Goal: Task Accomplishment & Management: Manage account settings

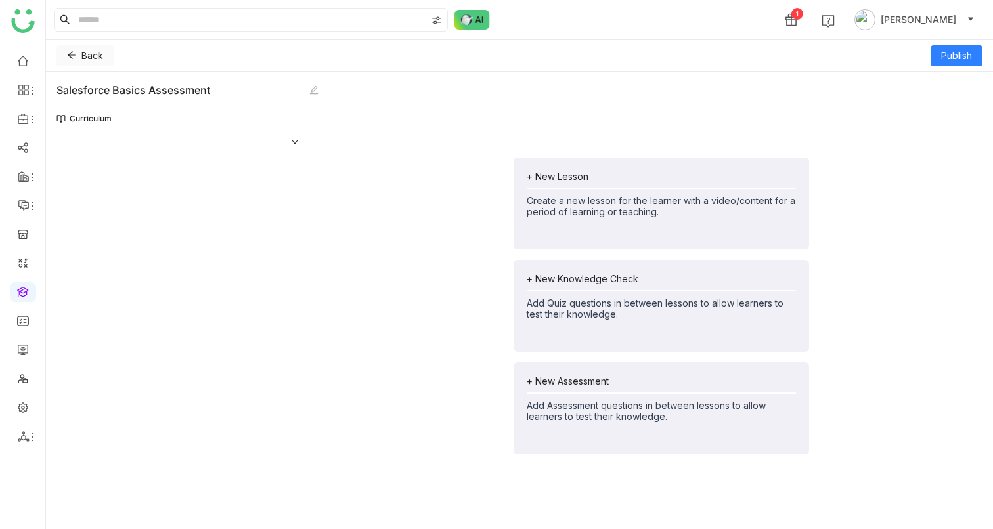
click at [97, 60] on span "Back" at bounding box center [92, 56] width 22 height 14
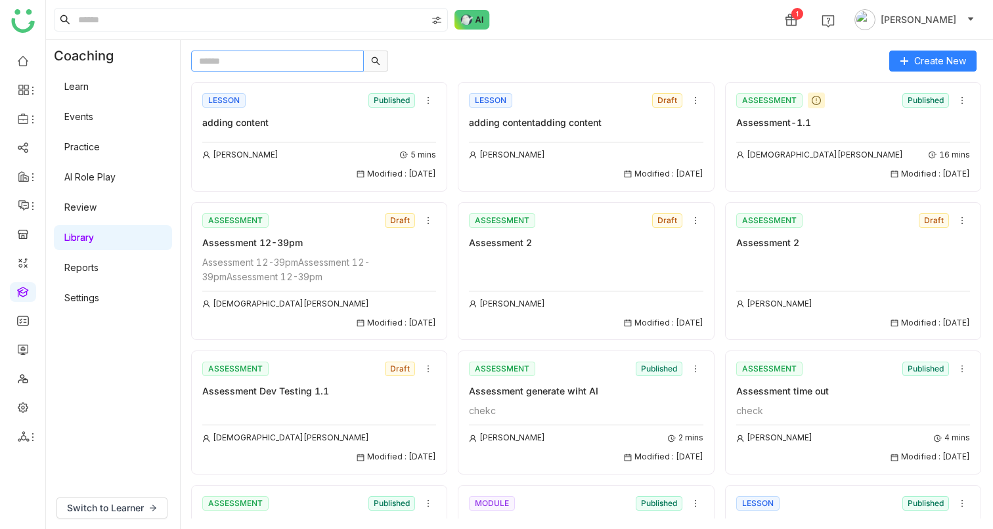
click at [246, 68] on input "text" at bounding box center [277, 61] width 173 height 21
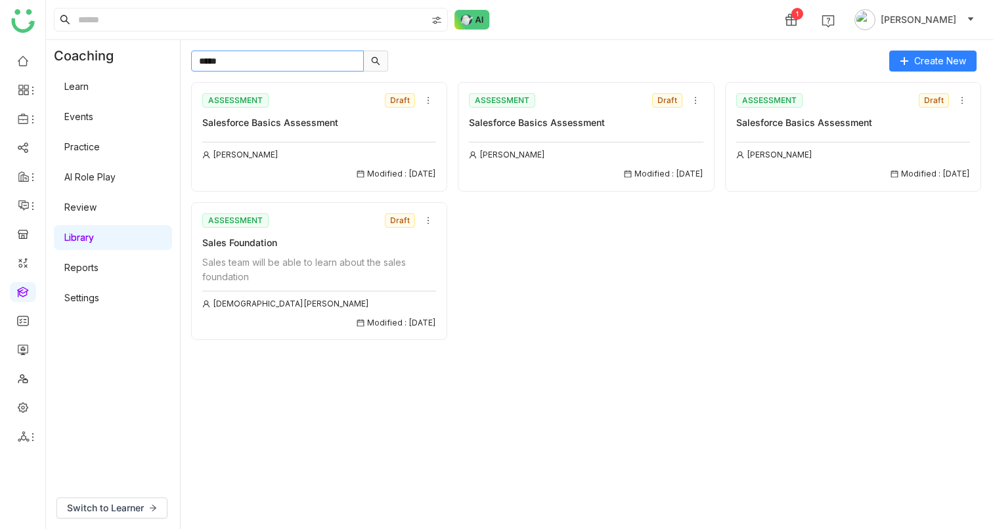
type input "*****"
click at [427, 97] on icon at bounding box center [428, 100] width 9 height 9
click at [442, 176] on span "Delete" at bounding box center [442, 174] width 29 height 14
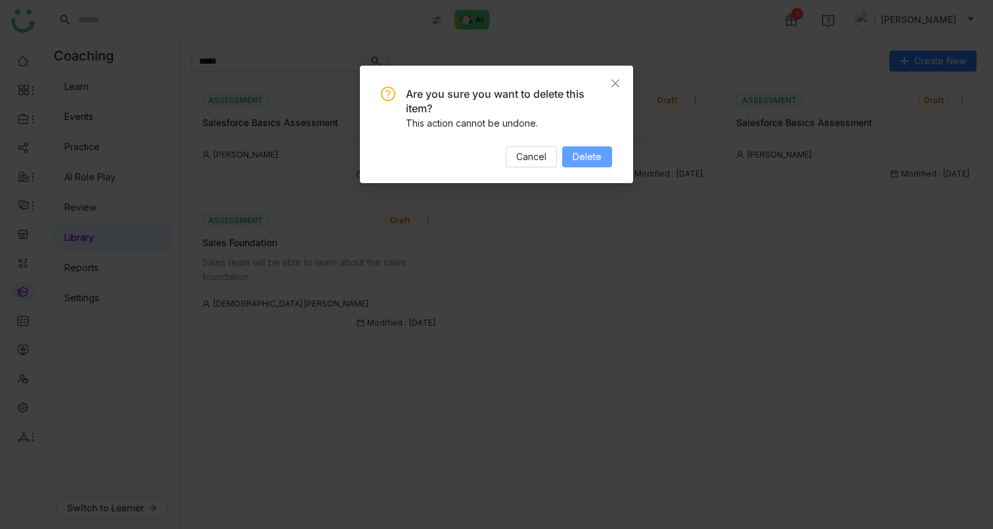
click at [606, 152] on button "Delete" at bounding box center [587, 156] width 50 height 21
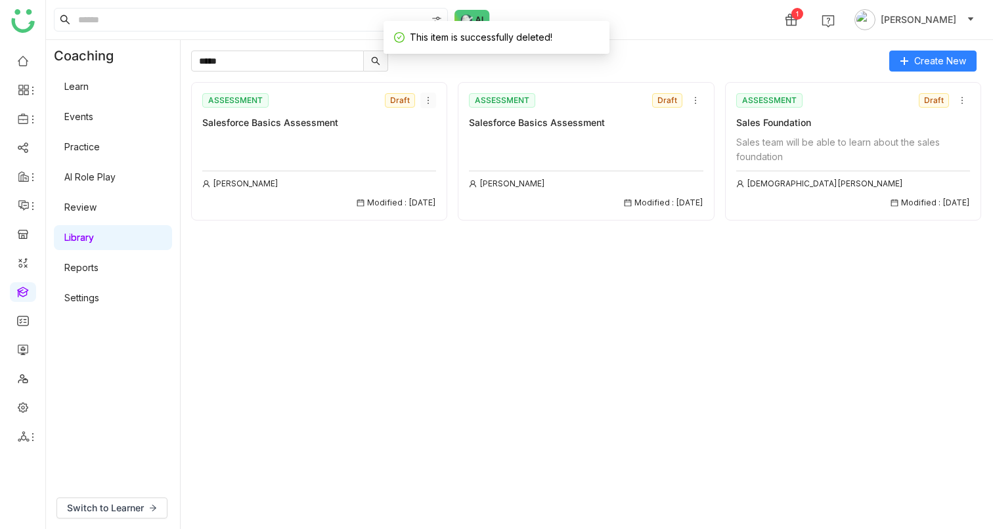
click at [429, 98] on icon at bounding box center [428, 100] width 9 height 9
click at [447, 174] on span "Delete" at bounding box center [442, 174] width 29 height 14
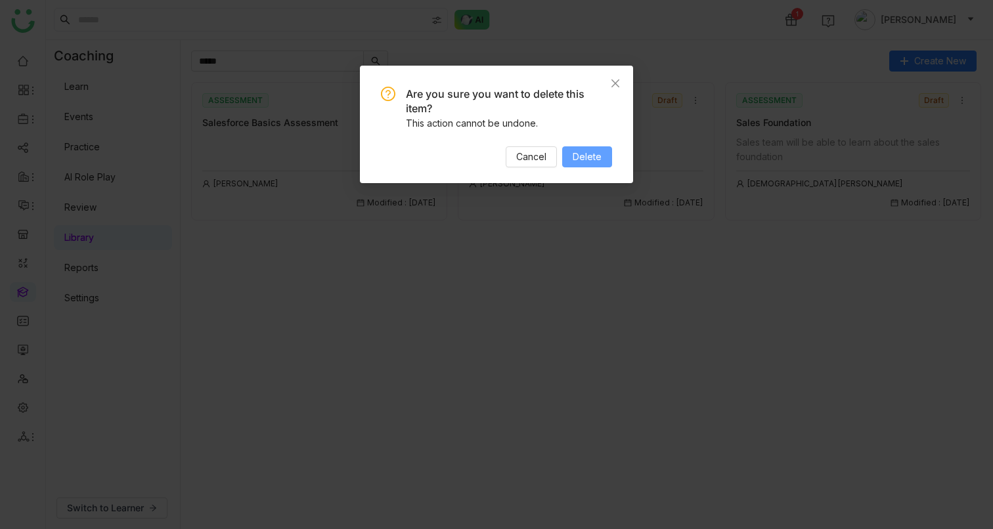
click at [584, 151] on span "Delete" at bounding box center [587, 157] width 29 height 14
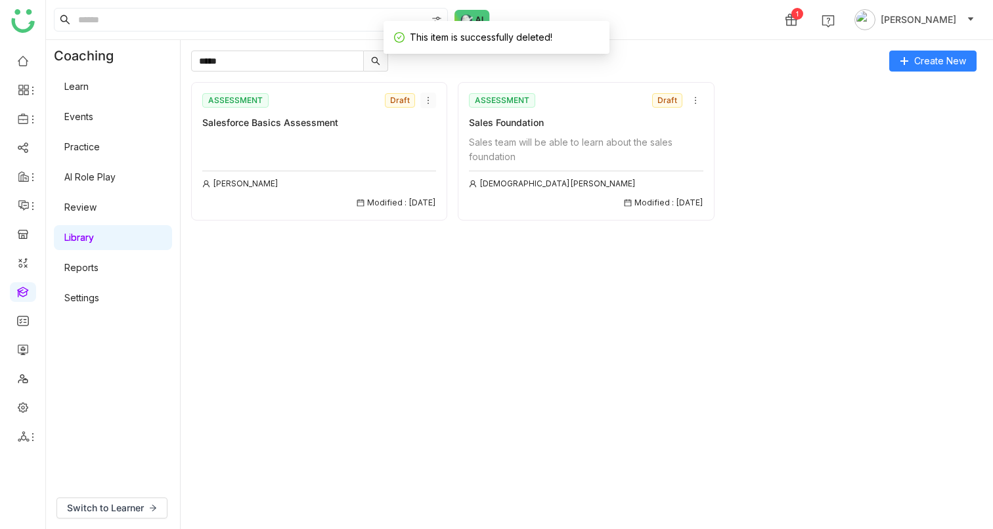
click at [430, 98] on icon at bounding box center [428, 100] width 9 height 9
click at [450, 176] on span "Delete" at bounding box center [442, 174] width 29 height 14
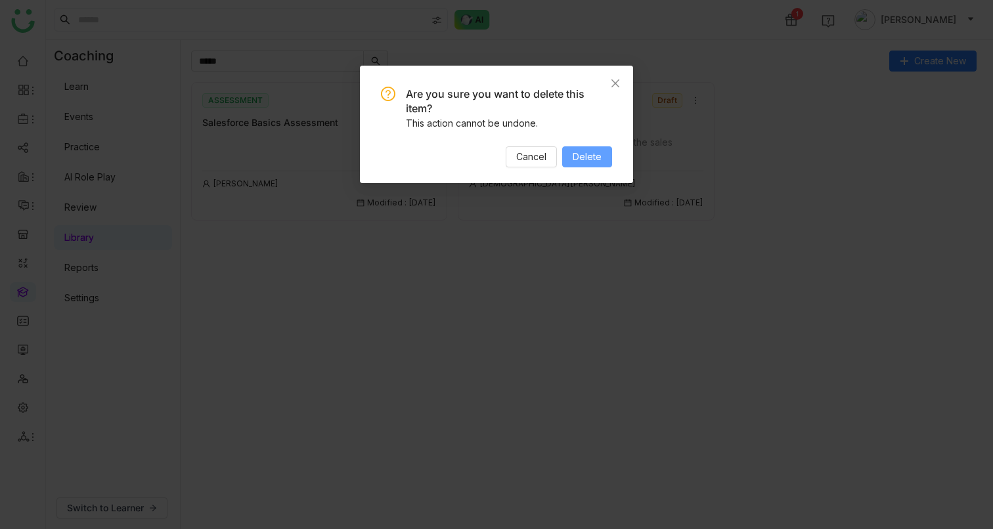
click at [598, 166] on button "Delete" at bounding box center [587, 156] width 50 height 21
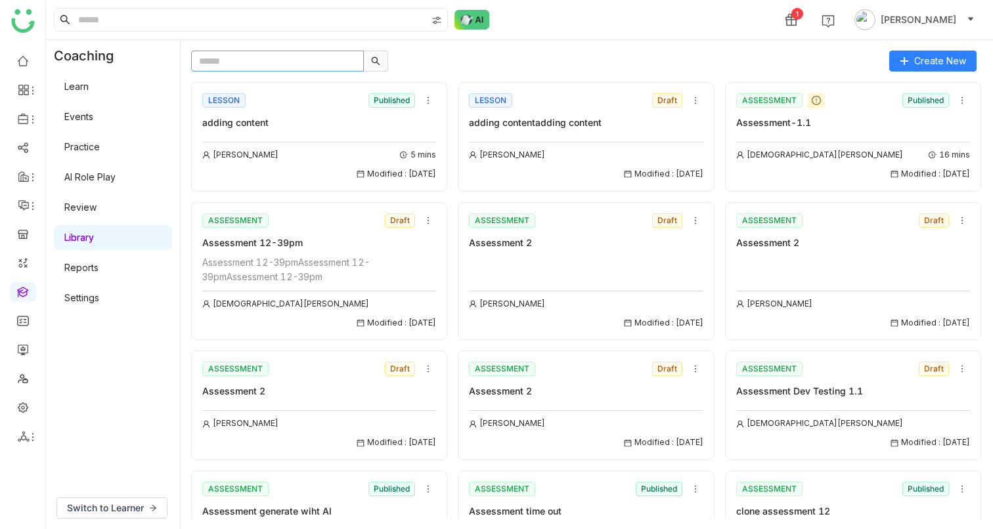
click at [288, 59] on input "text" at bounding box center [277, 61] width 173 height 21
type input "*****"
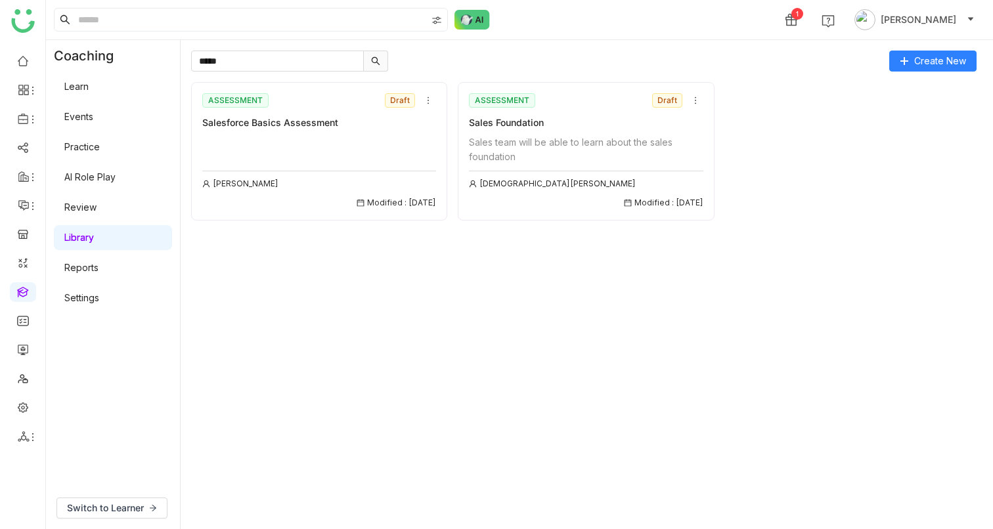
click at [277, 165] on div "Uday Bhanu Modified : 23/07/2025" at bounding box center [319, 172] width 234 height 74
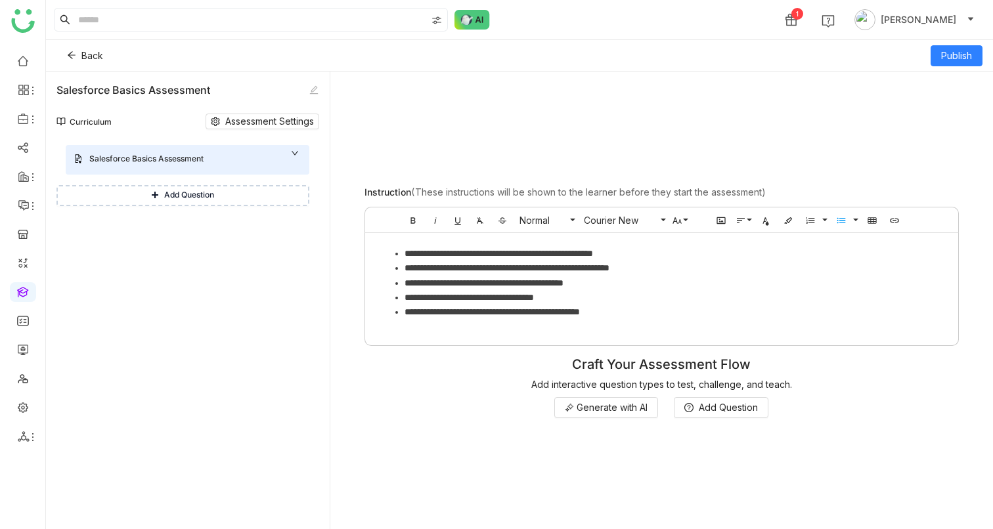
click at [296, 149] on icon at bounding box center [295, 153] width 8 height 8
click at [296, 150] on icon at bounding box center [295, 153] width 8 height 8
click at [79, 55] on button "Back" at bounding box center [84, 55] width 57 height 21
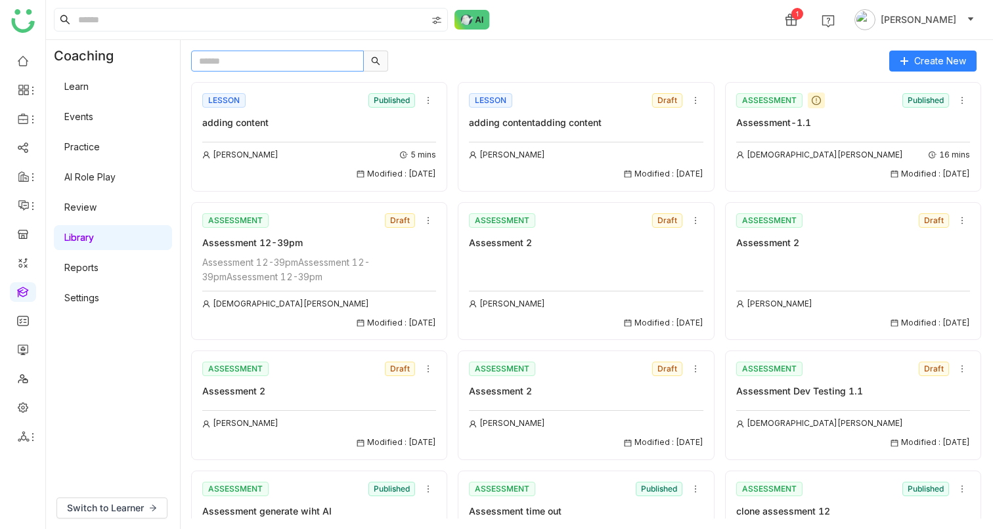
click at [266, 60] on input "text" at bounding box center [277, 61] width 173 height 21
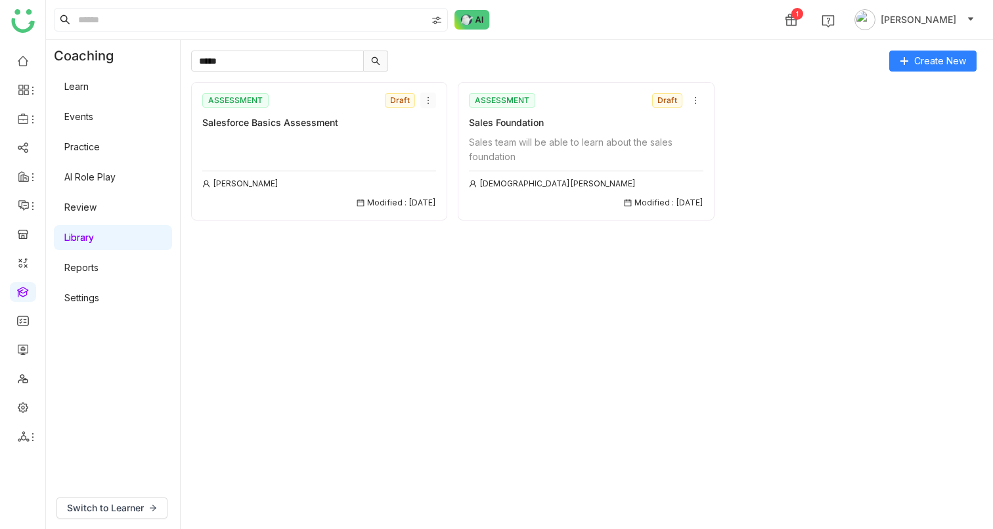
click at [432, 97] on icon at bounding box center [428, 100] width 9 height 9
click at [433, 171] on span "Delete" at bounding box center [442, 174] width 29 height 14
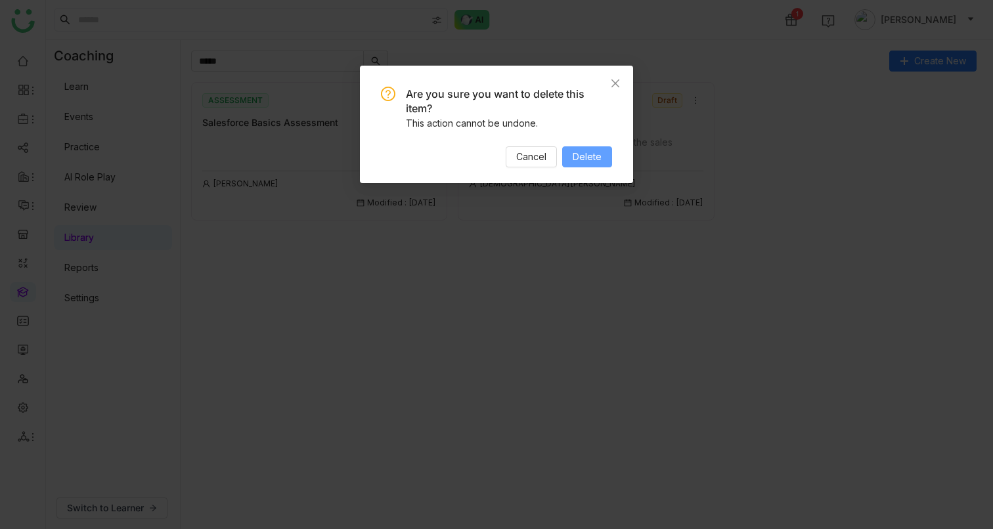
click at [573, 158] on button "Delete" at bounding box center [587, 156] width 50 height 21
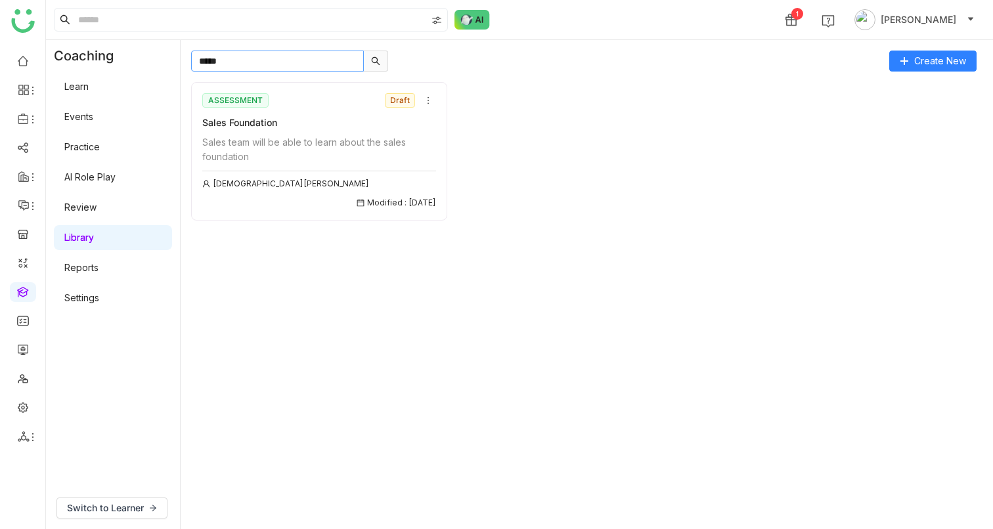
click at [270, 60] on input "*****" at bounding box center [277, 61] width 173 height 21
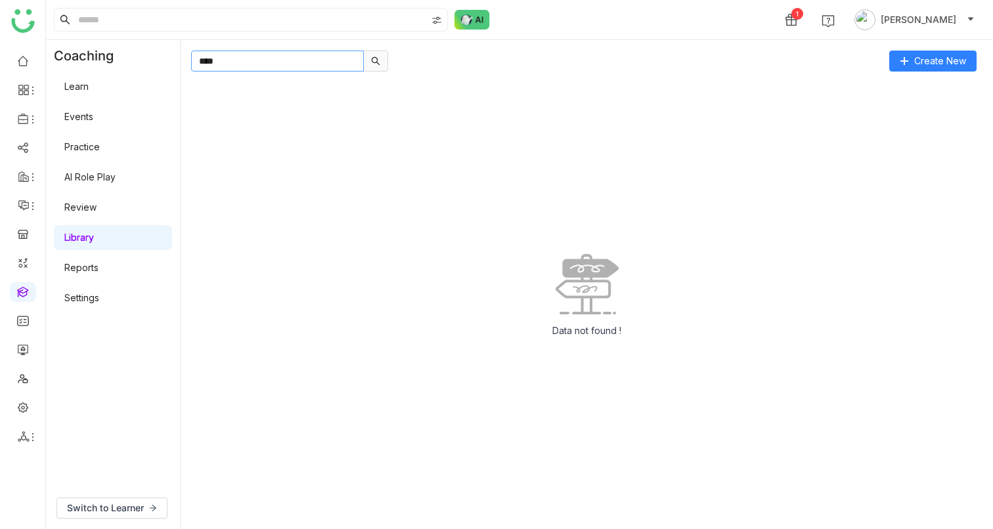
type input "*****"
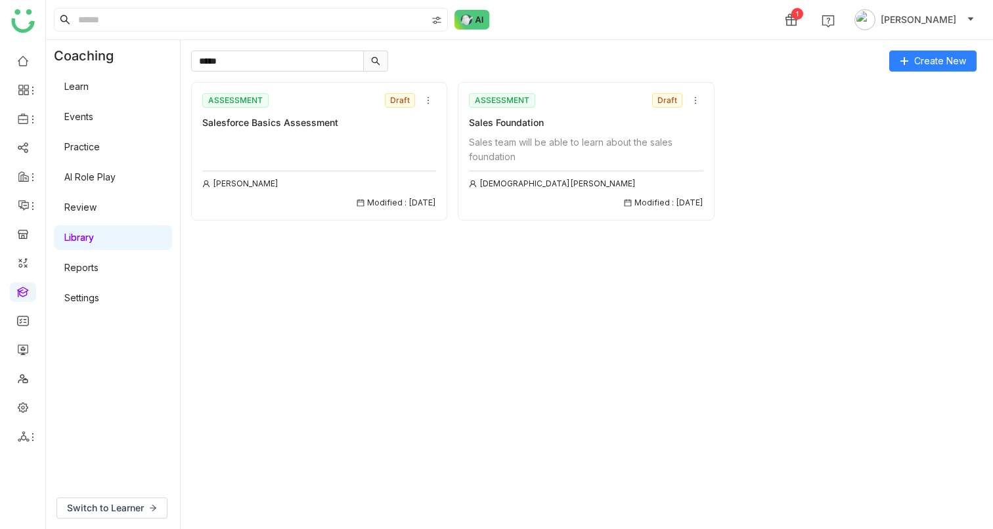
click at [295, 154] on div "Uday Bhanu Modified : 23/07/2025" at bounding box center [319, 172] width 234 height 74
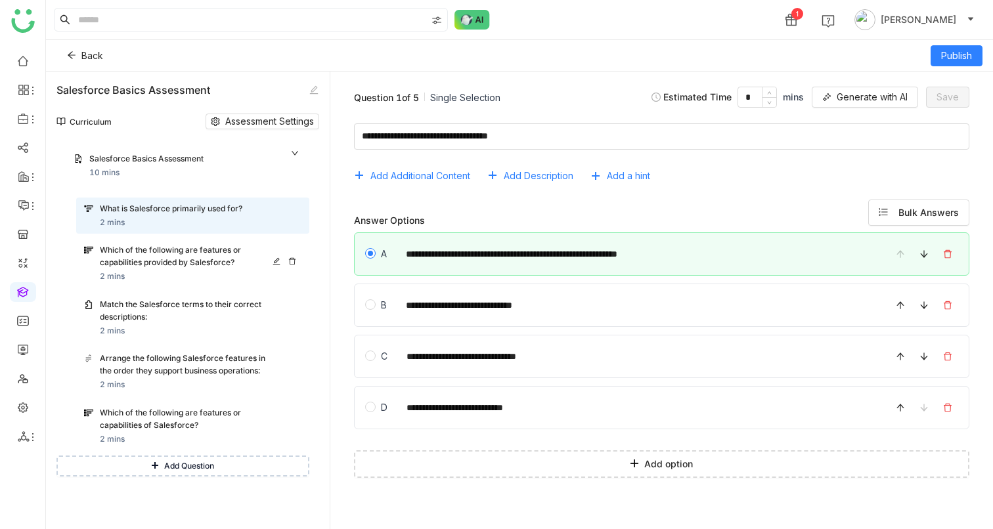
click at [104, 266] on div "Which of the following are features or capabilities provided by Salesforce?" at bounding box center [188, 256] width 177 height 25
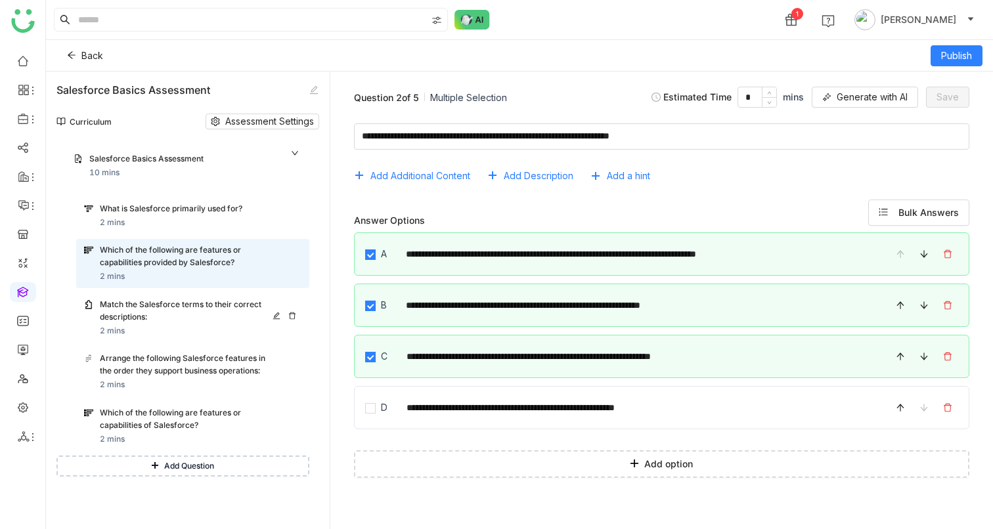
click at [152, 319] on div "Match the Salesforce terms to their correct descriptions:" at bounding box center [188, 311] width 177 height 25
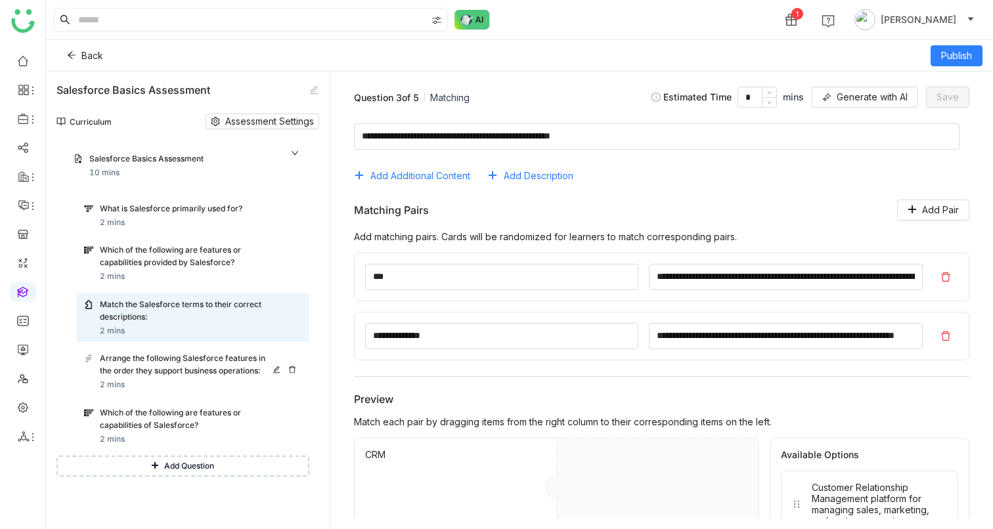
click at [156, 360] on div "Arrange the following Salesforce features in the order they support business op…" at bounding box center [188, 365] width 177 height 25
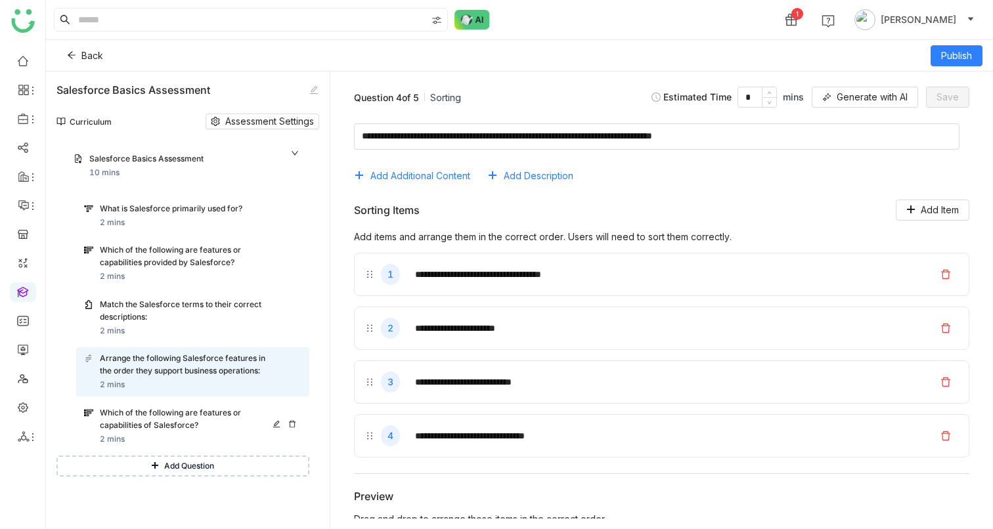
click at [156, 412] on div "Which of the following are features or capabilities of Salesforce?" at bounding box center [188, 419] width 177 height 25
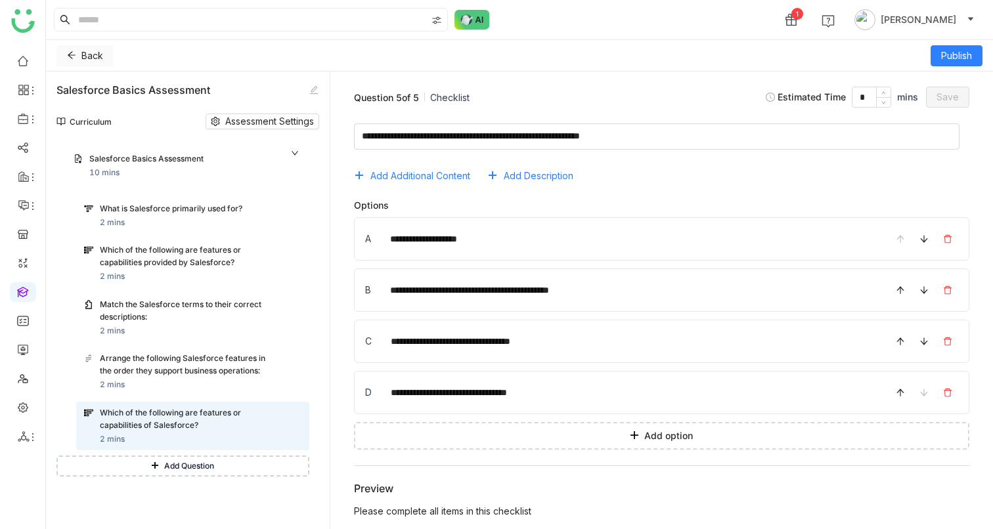
click at [71, 55] on icon at bounding box center [72, 55] width 8 height 7
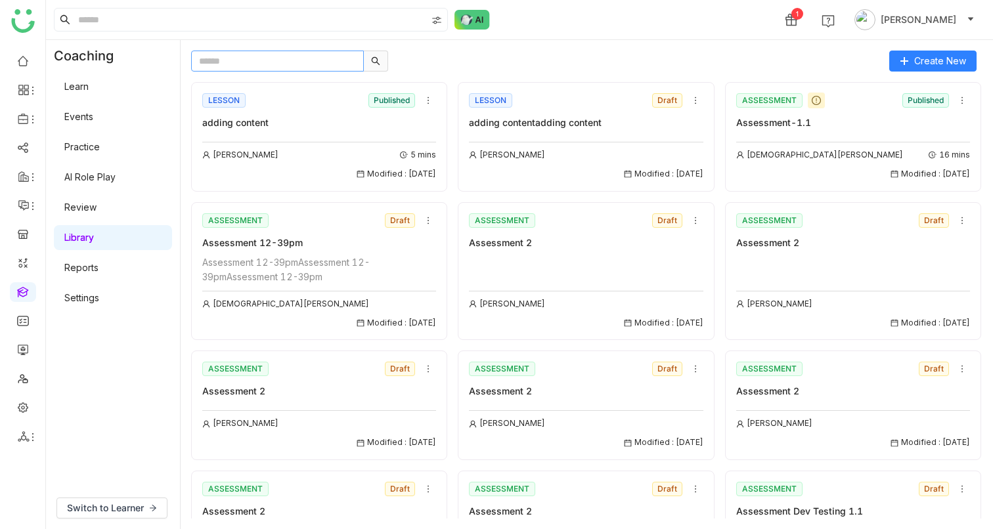
click at [244, 65] on input "text" at bounding box center [277, 61] width 173 height 21
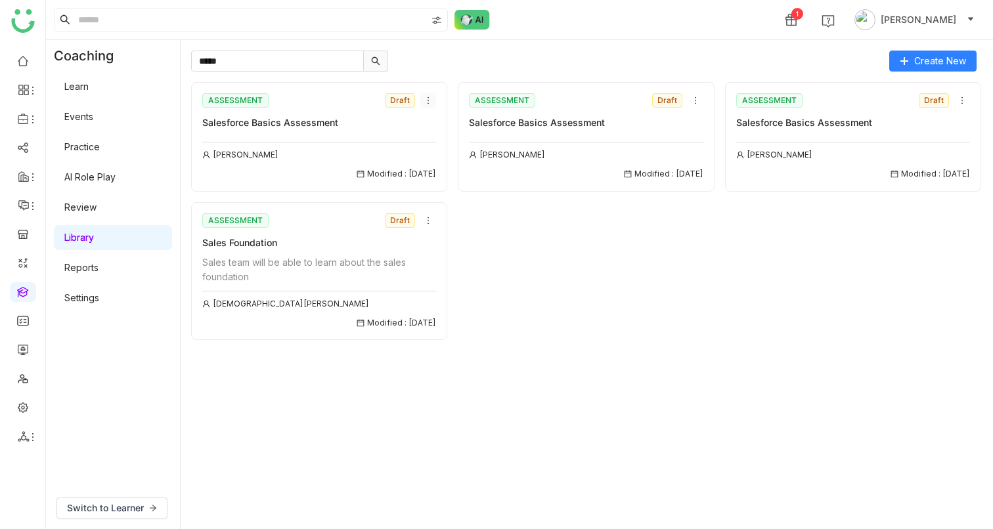
click at [426, 97] on icon at bounding box center [428, 100] width 9 height 9
click at [437, 178] on span "Delete" at bounding box center [442, 174] width 29 height 14
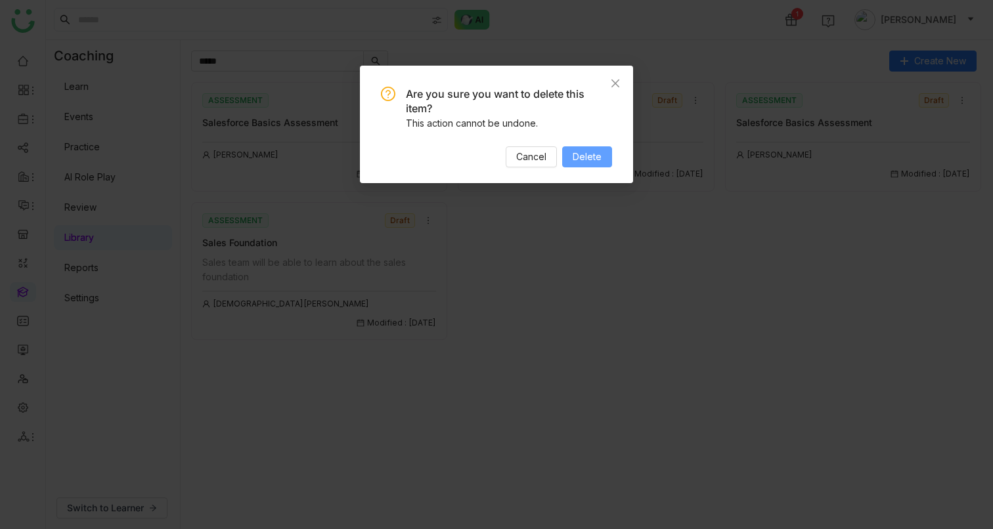
click at [578, 158] on span "Delete" at bounding box center [587, 157] width 29 height 14
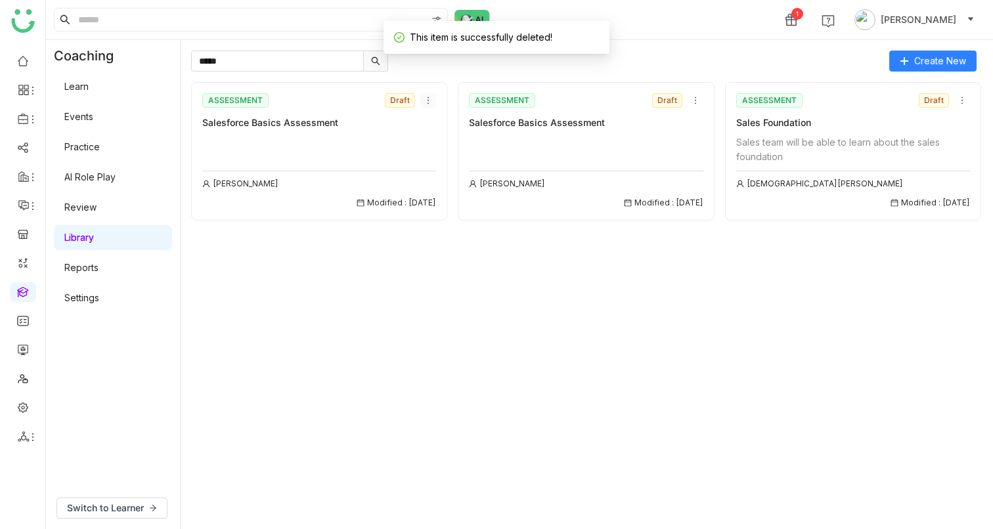
click at [433, 101] on nz-icon at bounding box center [428, 100] width 14 height 9
click at [443, 169] on span "Delete" at bounding box center [442, 174] width 29 height 14
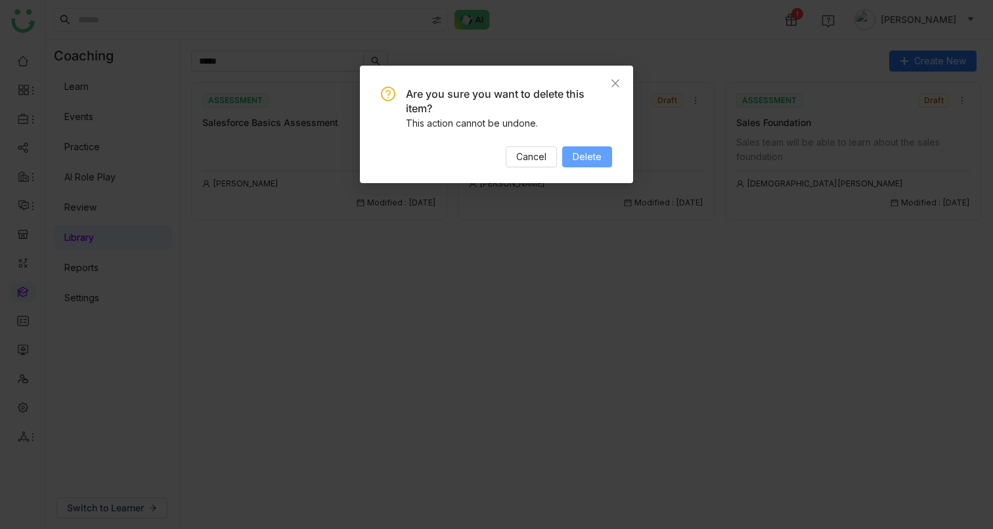
click at [590, 157] on span "Delete" at bounding box center [587, 157] width 29 height 14
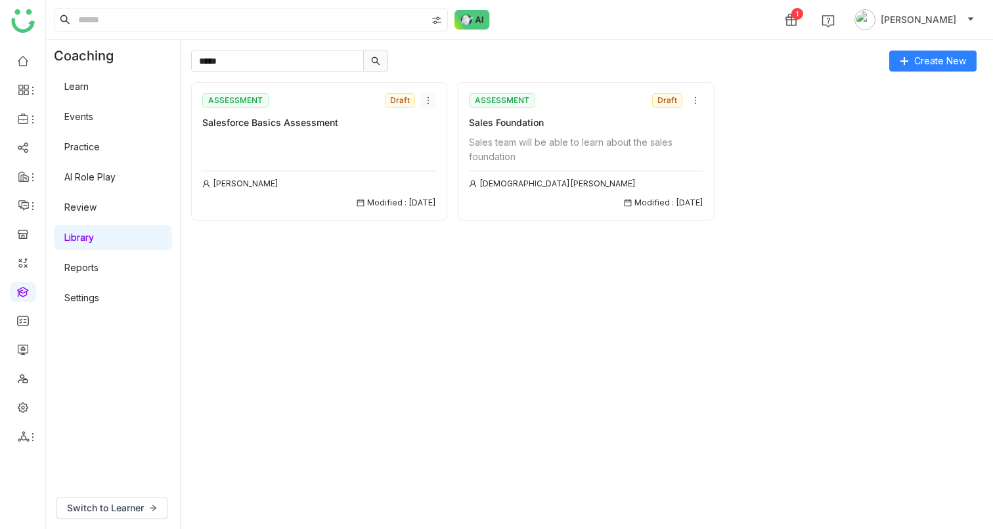
click at [430, 99] on icon at bounding box center [428, 100] width 9 height 9
click at [443, 178] on span "Delete" at bounding box center [442, 174] width 29 height 14
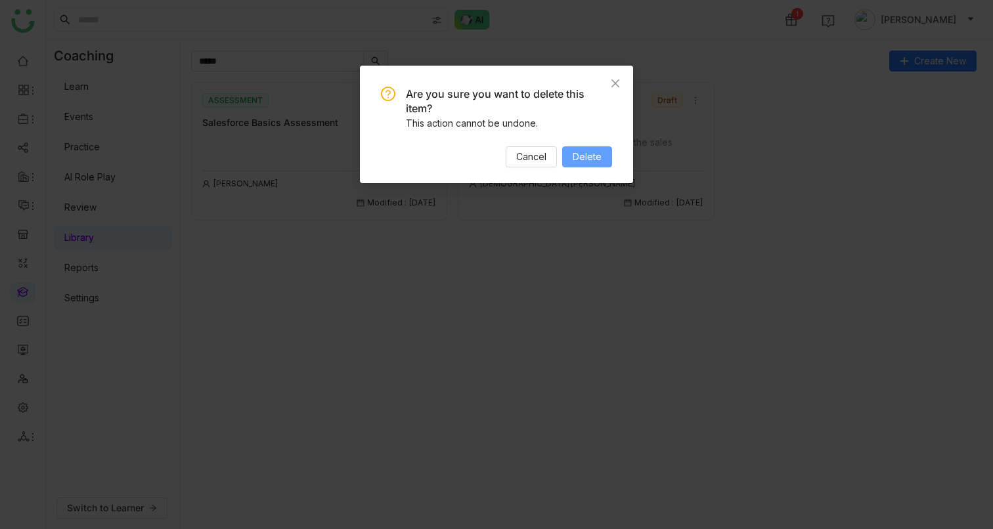
click at [595, 155] on span "Delete" at bounding box center [587, 157] width 29 height 14
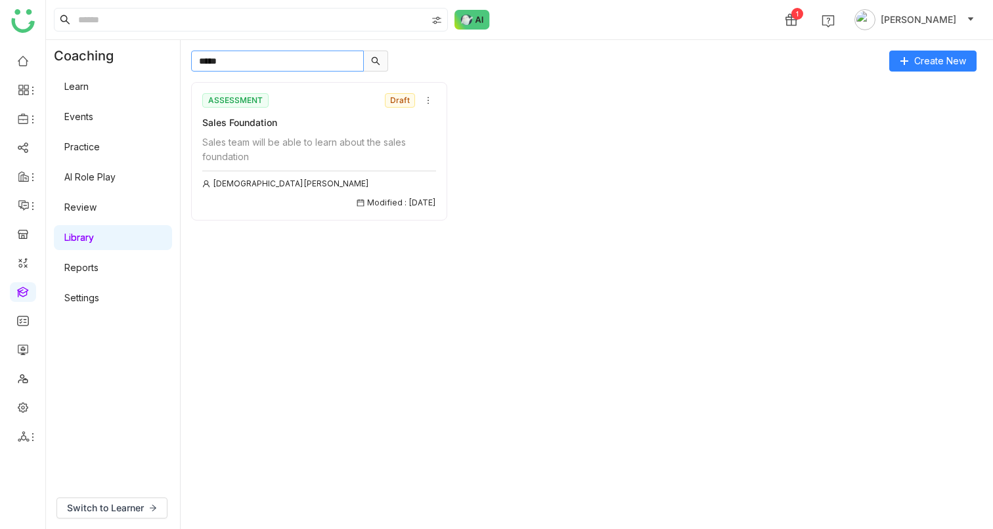
click at [321, 60] on input "*****" at bounding box center [277, 61] width 173 height 21
type input "*****"
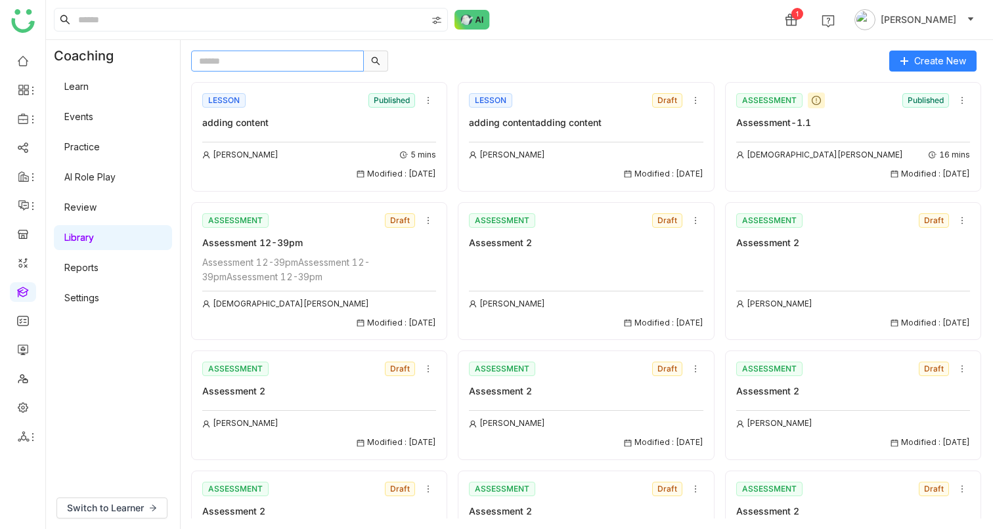
click at [250, 64] on input "text" at bounding box center [277, 61] width 173 height 21
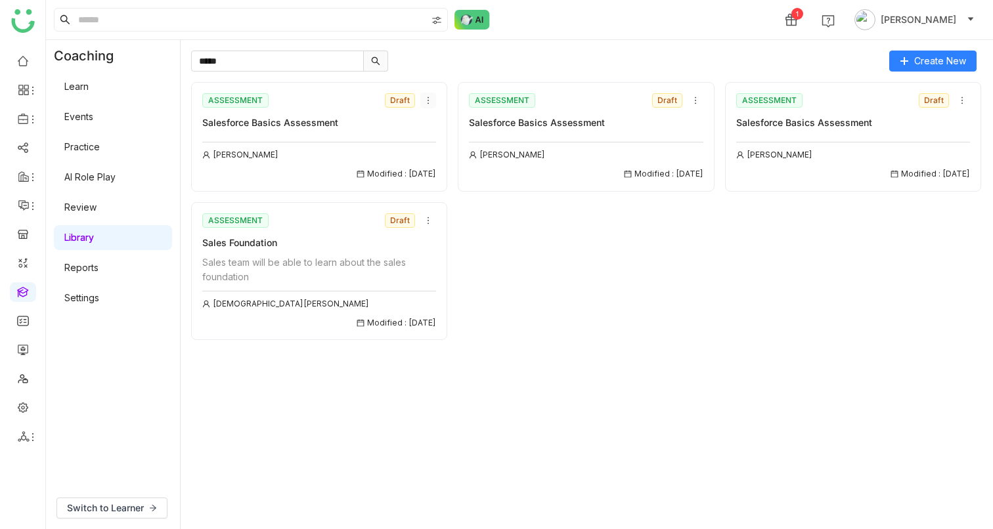
click at [429, 99] on icon at bounding box center [428, 100] width 9 height 9
click at [447, 174] on span "Delete" at bounding box center [442, 174] width 29 height 14
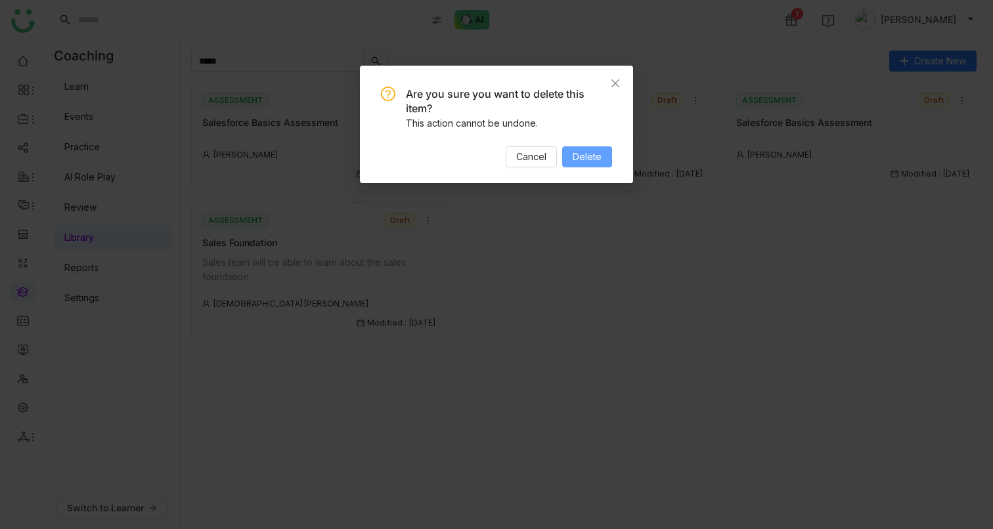
click at [600, 164] on span "Delete" at bounding box center [587, 157] width 29 height 14
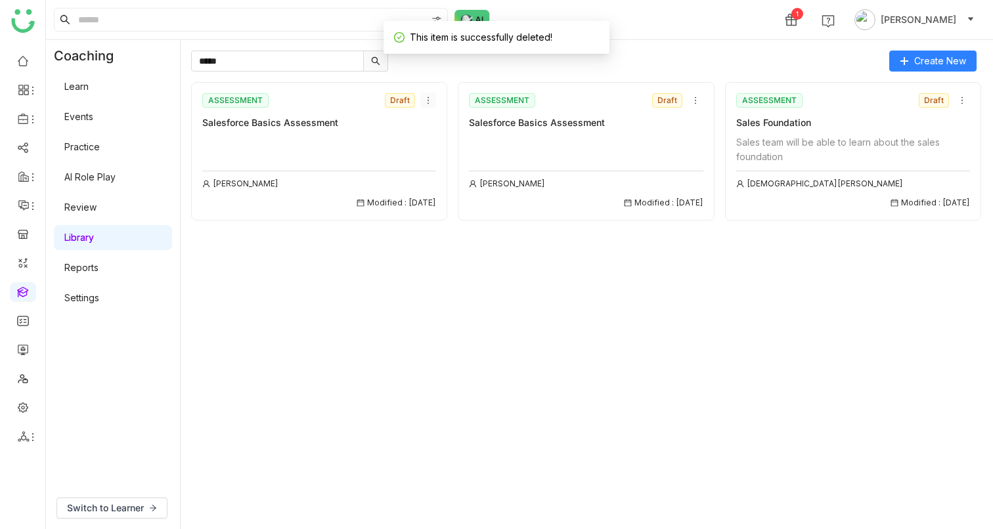
click at [430, 100] on icon at bounding box center [428, 100] width 9 height 9
click at [450, 170] on span "Delete" at bounding box center [442, 174] width 29 height 14
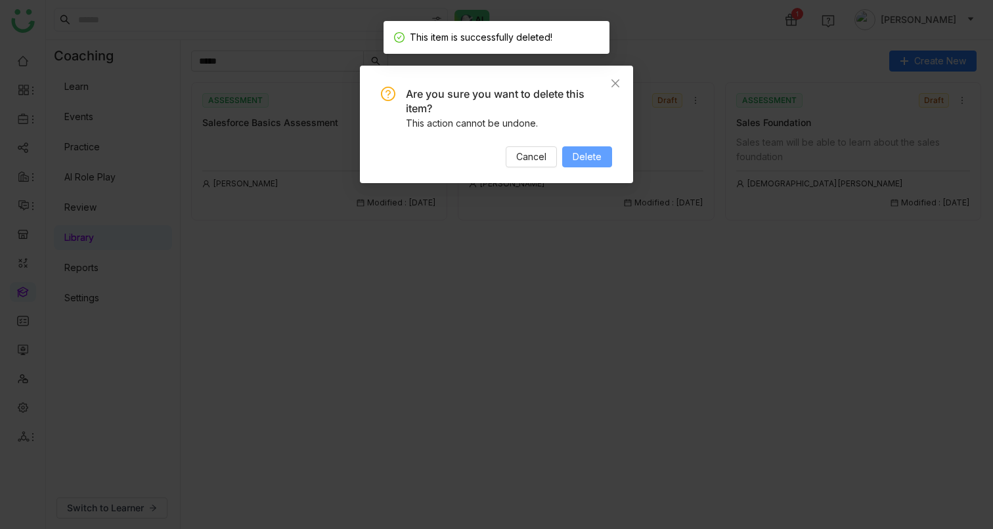
click at [576, 155] on span "Delete" at bounding box center [587, 157] width 29 height 14
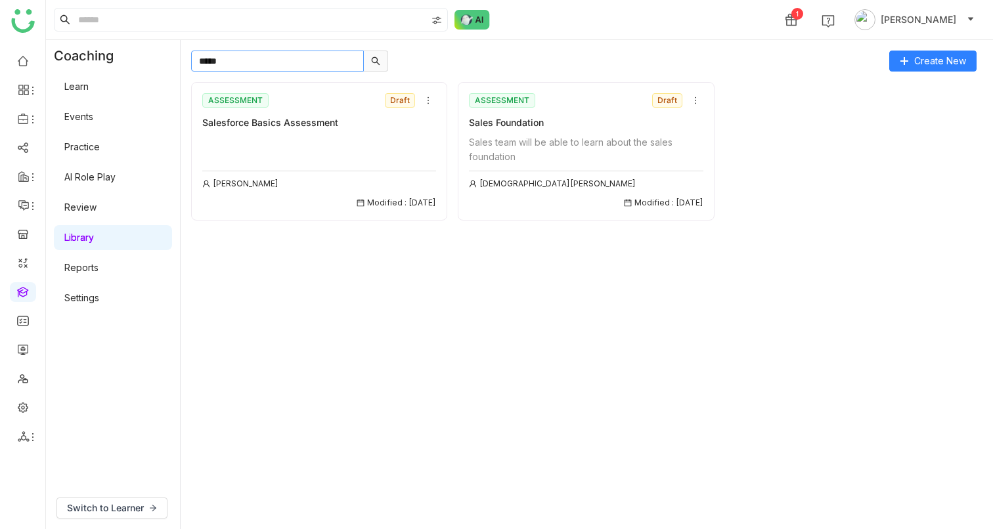
click at [297, 63] on input "*****" at bounding box center [277, 61] width 173 height 21
type input "*****"
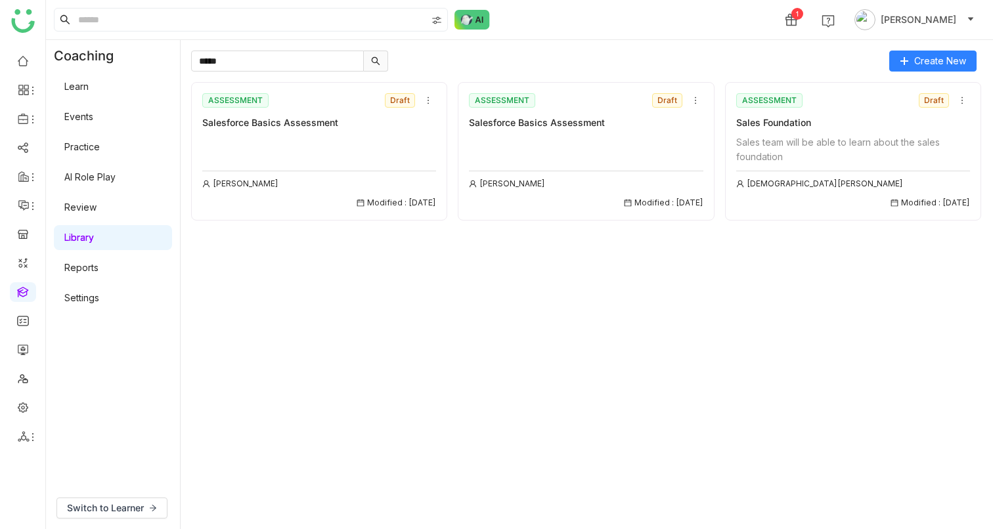
click at [276, 150] on div "[PERSON_NAME] Modified : [DATE]" at bounding box center [319, 172] width 234 height 74
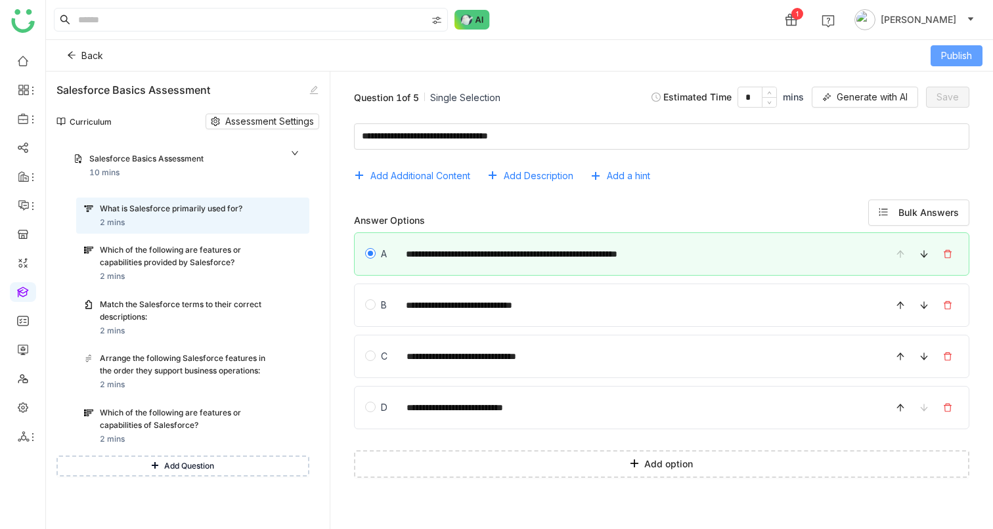
click at [969, 51] on span "Publish" at bounding box center [956, 56] width 31 height 14
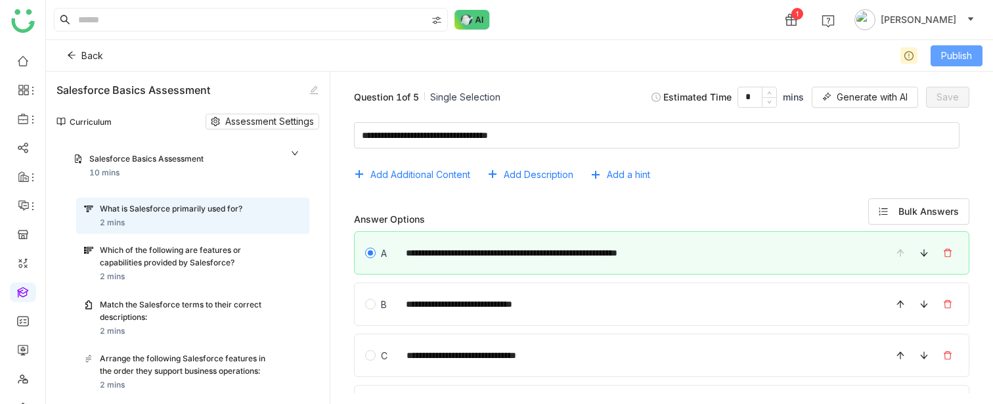
click at [954, 54] on span "Publish" at bounding box center [956, 56] width 31 height 14
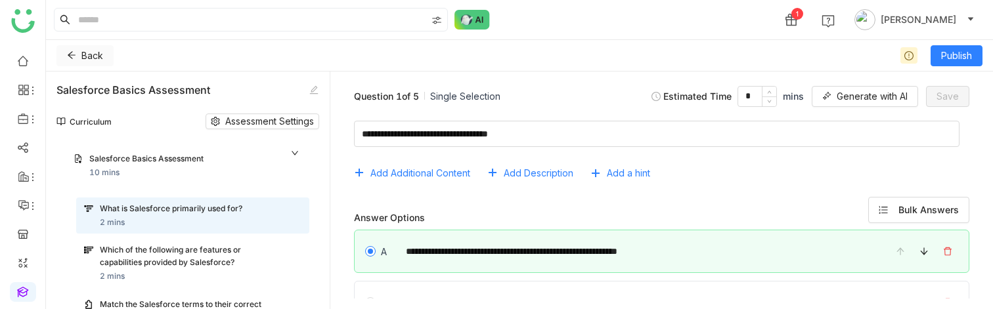
click at [81, 52] on span "Back" at bounding box center [92, 56] width 22 height 14
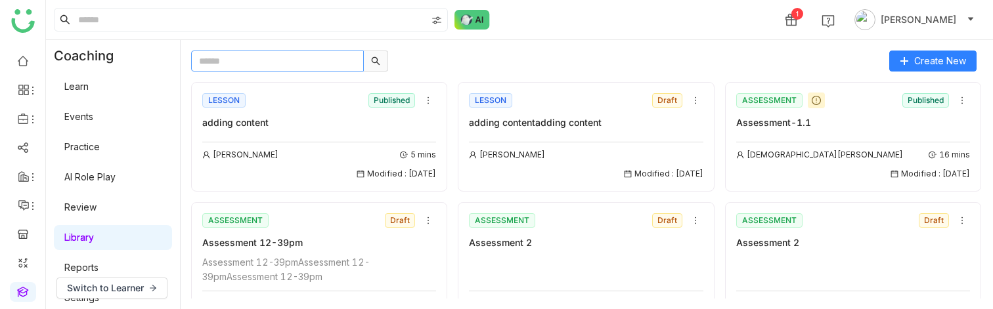
click at [281, 52] on input "text" at bounding box center [277, 61] width 173 height 21
type input "*****"
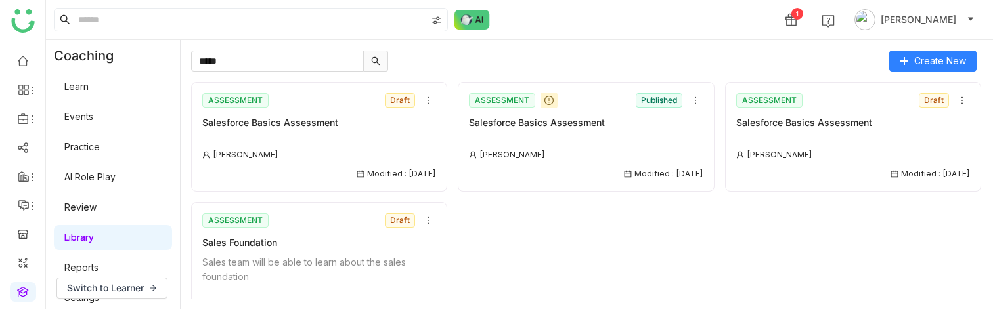
click at [365, 132] on div "ASSESSMENT Draft Salesforce Basics Assessment [PERSON_NAME] Modified : [DATE]" at bounding box center [319, 136] width 234 height 90
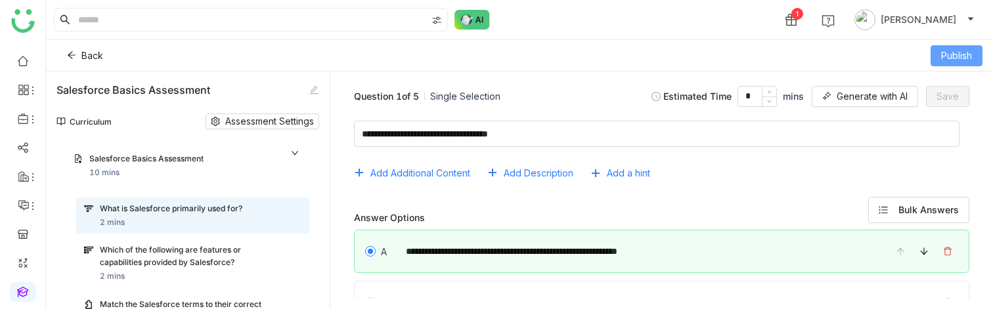
click at [940, 60] on button "Publish" at bounding box center [957, 55] width 52 height 21
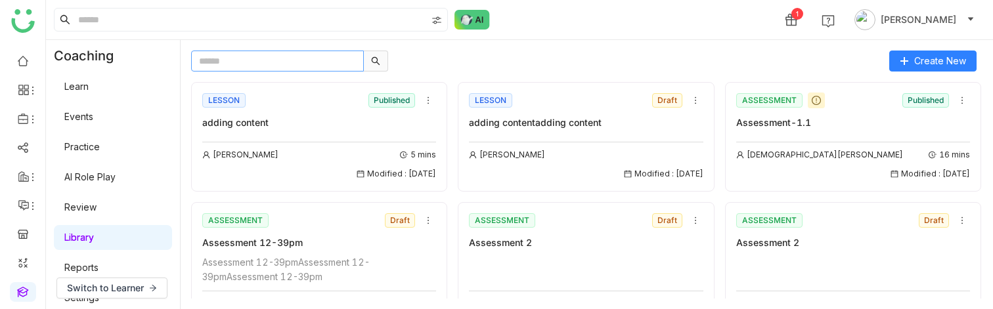
click at [319, 64] on input "text" at bounding box center [277, 61] width 173 height 21
type input "*****"
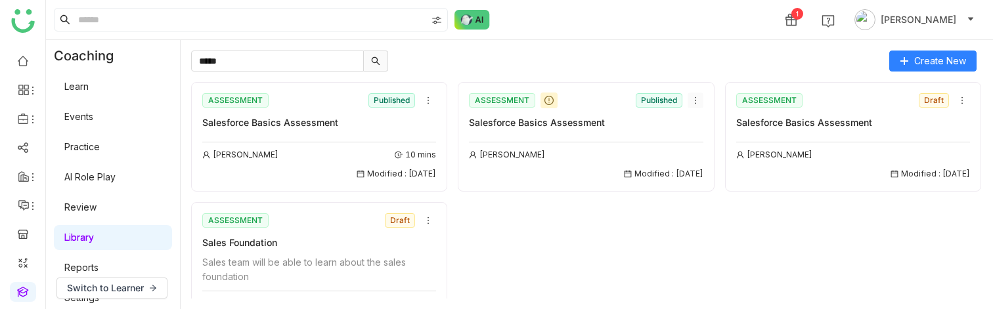
click at [691, 99] on icon at bounding box center [695, 100] width 9 height 9
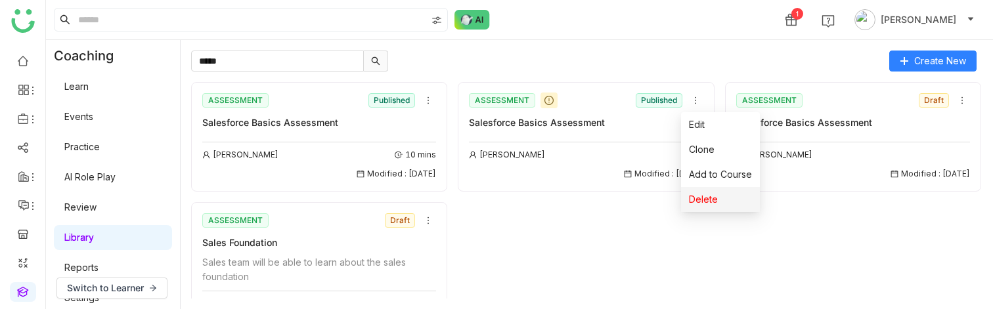
click at [699, 201] on span "Delete" at bounding box center [703, 199] width 29 height 14
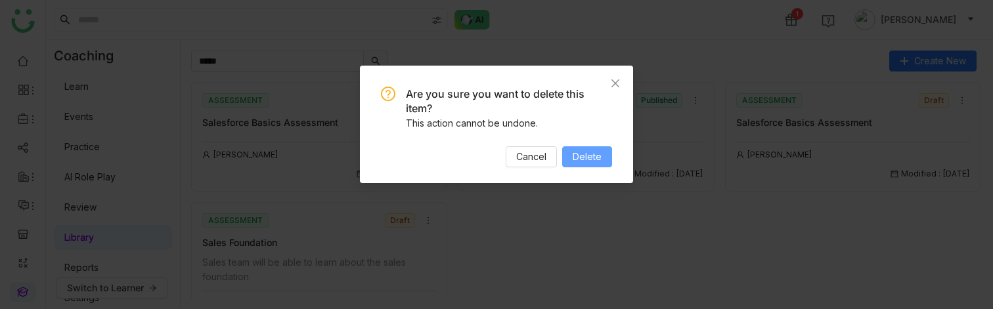
click at [603, 162] on button "Delete" at bounding box center [587, 156] width 50 height 21
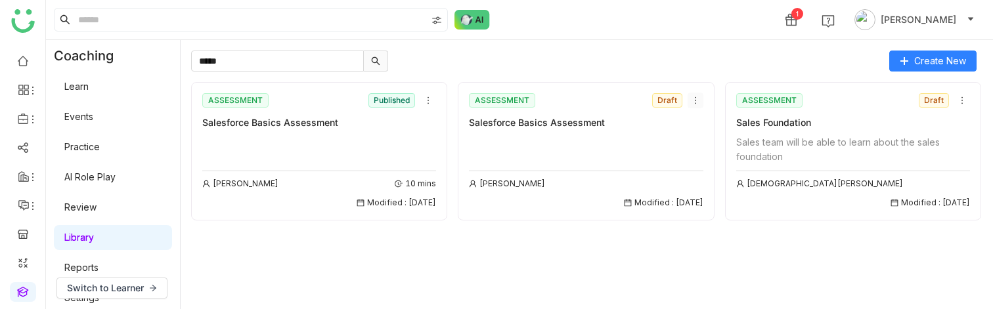
click at [693, 99] on icon at bounding box center [695, 100] width 9 height 9
click at [700, 175] on span "Delete" at bounding box center [710, 174] width 29 height 14
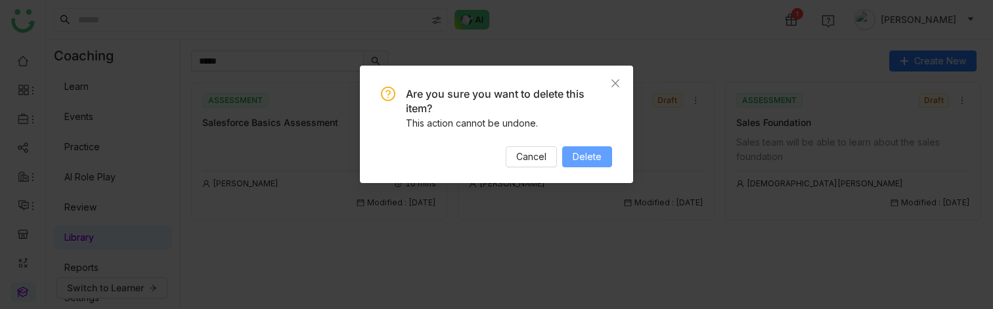
click at [594, 160] on span "Delete" at bounding box center [587, 157] width 29 height 14
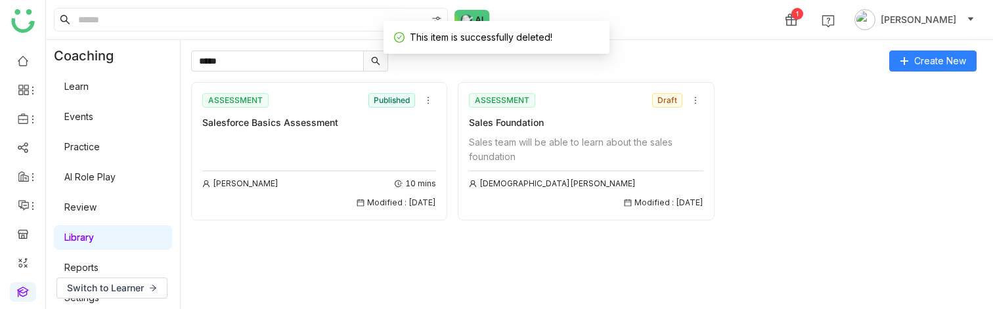
click at [341, 143] on div "[PERSON_NAME] 10 mins Modified : [DATE]" at bounding box center [319, 172] width 234 height 74
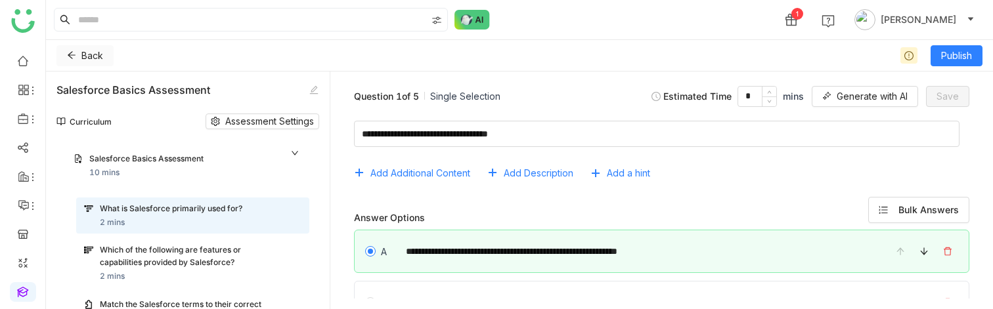
click at [82, 58] on span "Back" at bounding box center [92, 56] width 22 height 14
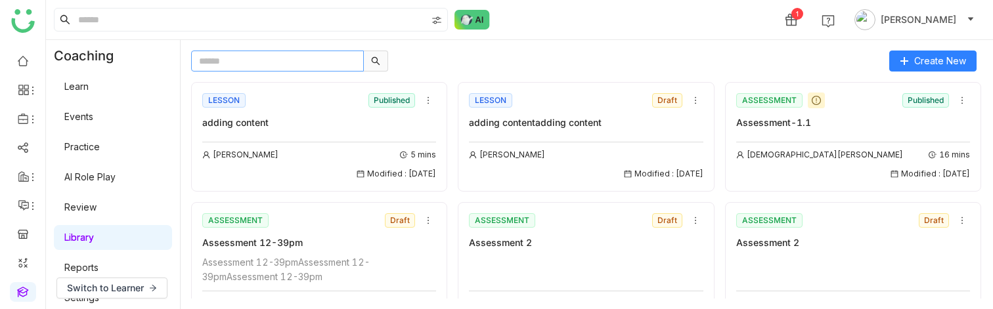
click at [262, 68] on input "text" at bounding box center [277, 61] width 173 height 21
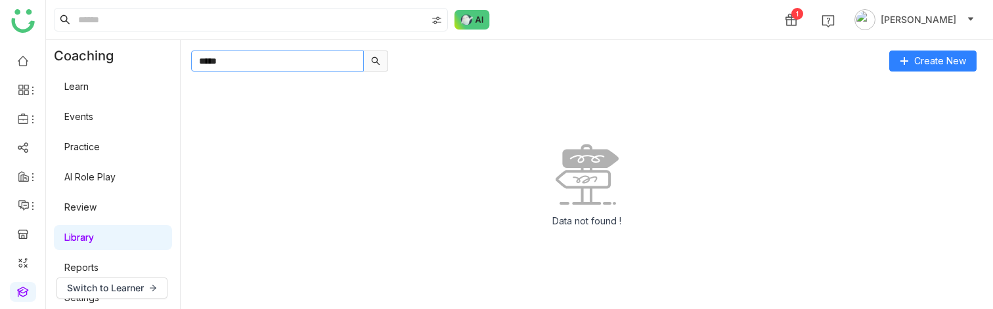
type input "*****"
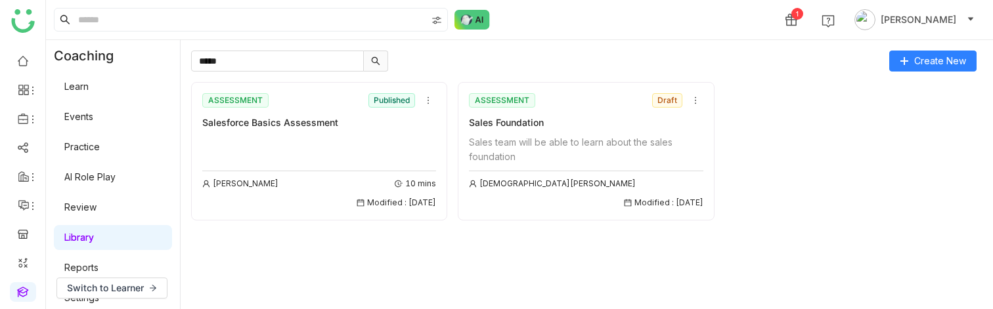
click at [313, 133] on div "ASSESSMENT Published Salesforce Basics Assessment [PERSON_NAME] 10 mins Modifie…" at bounding box center [319, 150] width 234 height 119
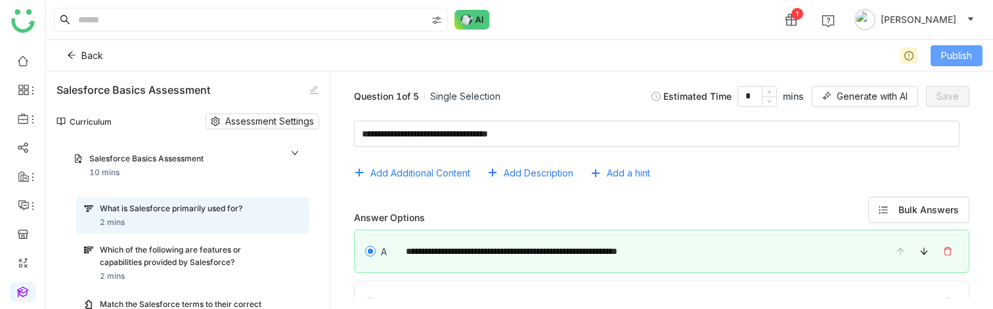
click at [973, 57] on button "Publish" at bounding box center [957, 55] width 52 height 21
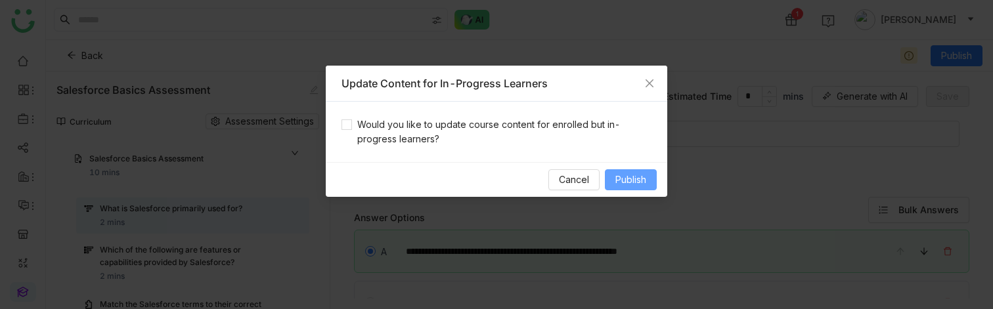
click at [617, 187] on span "Publish" at bounding box center [630, 180] width 31 height 14
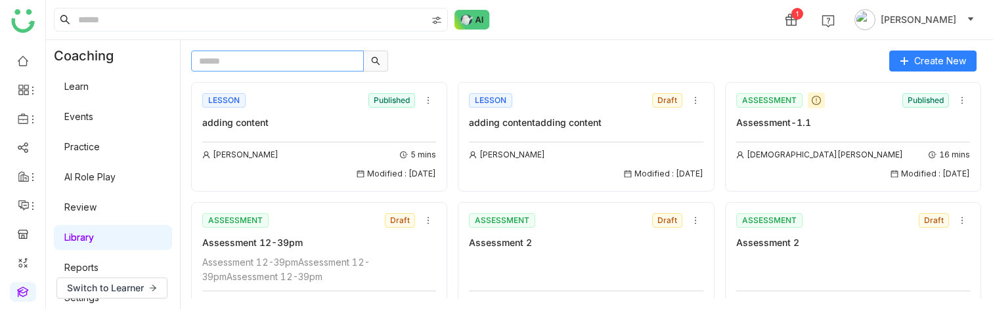
click at [286, 53] on input "text" at bounding box center [277, 61] width 173 height 21
type input "*****"
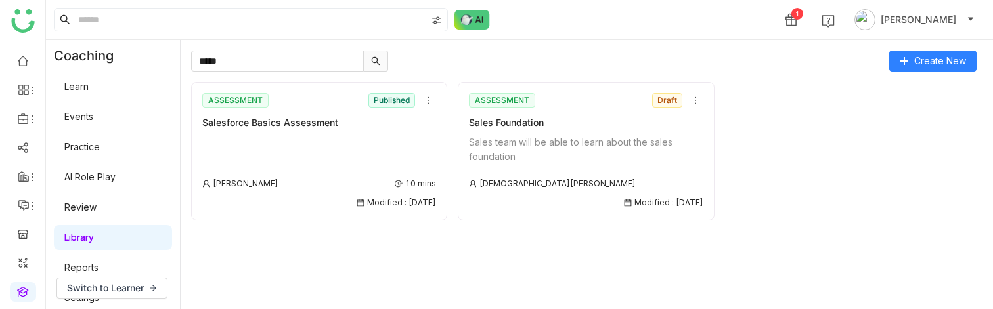
click at [317, 147] on div "[PERSON_NAME] 10 mins Modified : [DATE]" at bounding box center [319, 172] width 234 height 74
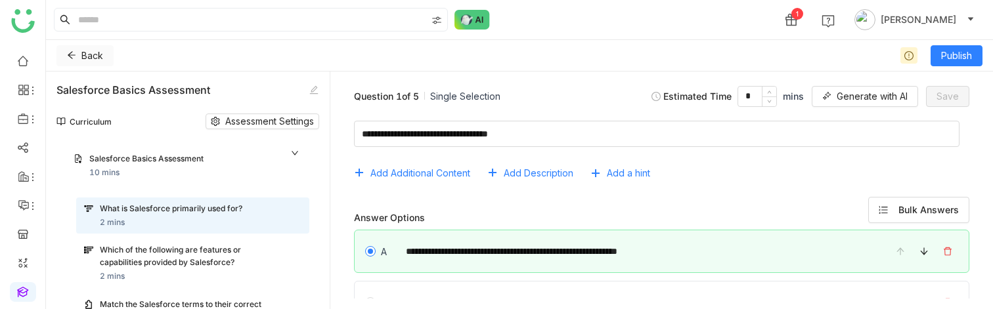
click at [77, 56] on button "Back" at bounding box center [84, 55] width 57 height 21
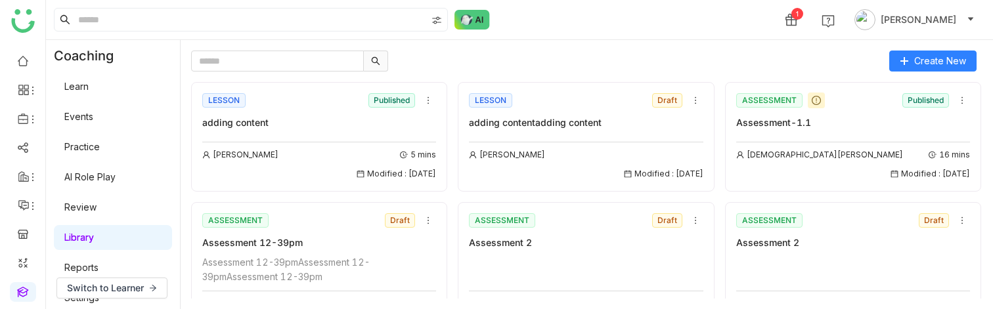
click at [324, 141] on div "[PERSON_NAME] 5 mins Modified : [DATE]" at bounding box center [319, 157] width 234 height 45
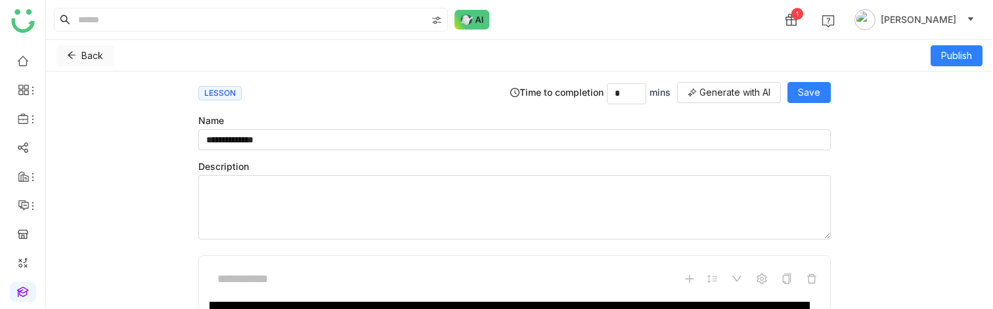
click at [95, 54] on span "Back" at bounding box center [92, 56] width 22 height 14
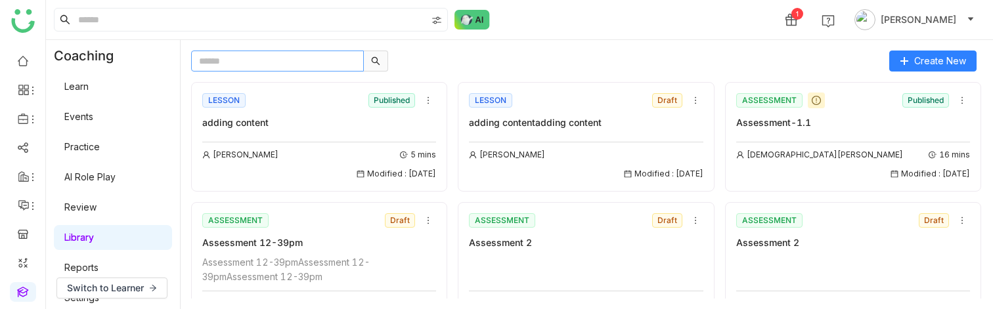
click at [238, 64] on input "text" at bounding box center [277, 61] width 173 height 21
type input "*"
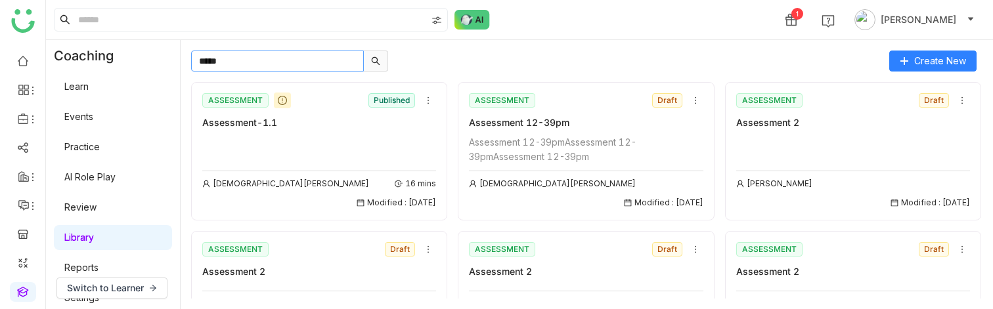
type input "*****"
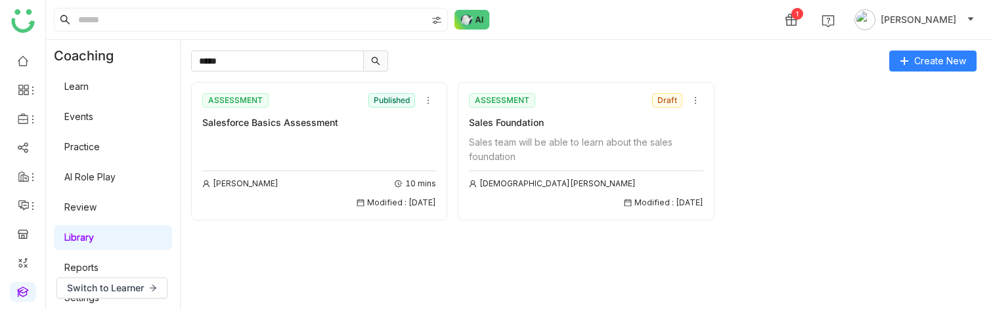
click at [256, 134] on div "ASSESSMENT Published Salesforce Basics Assessment [PERSON_NAME] 10 mins Modifie…" at bounding box center [319, 150] width 234 height 119
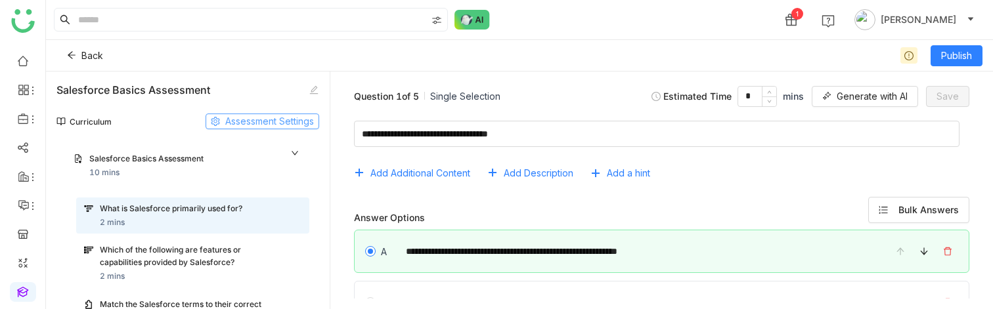
click at [261, 120] on span "Assessment Settings" at bounding box center [269, 121] width 89 height 14
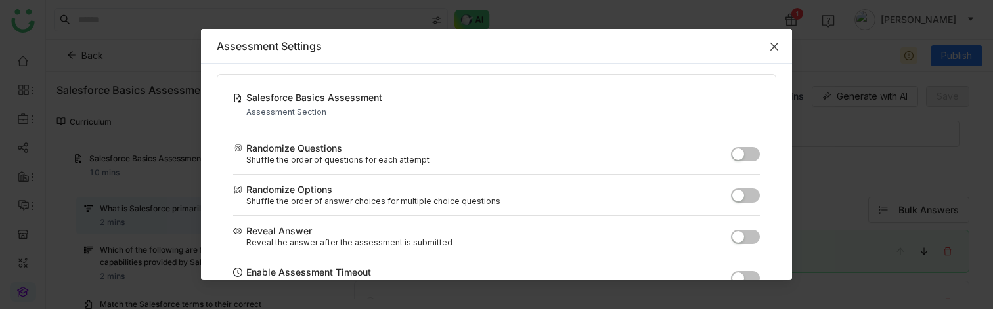
click at [767, 45] on span "Close" at bounding box center [774, 46] width 35 height 35
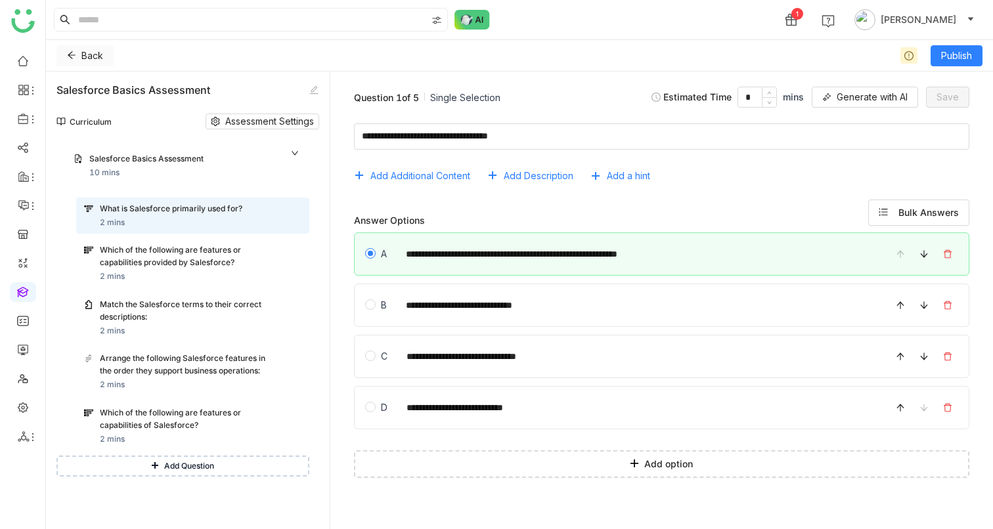
click at [91, 57] on span "Back" at bounding box center [92, 56] width 22 height 14
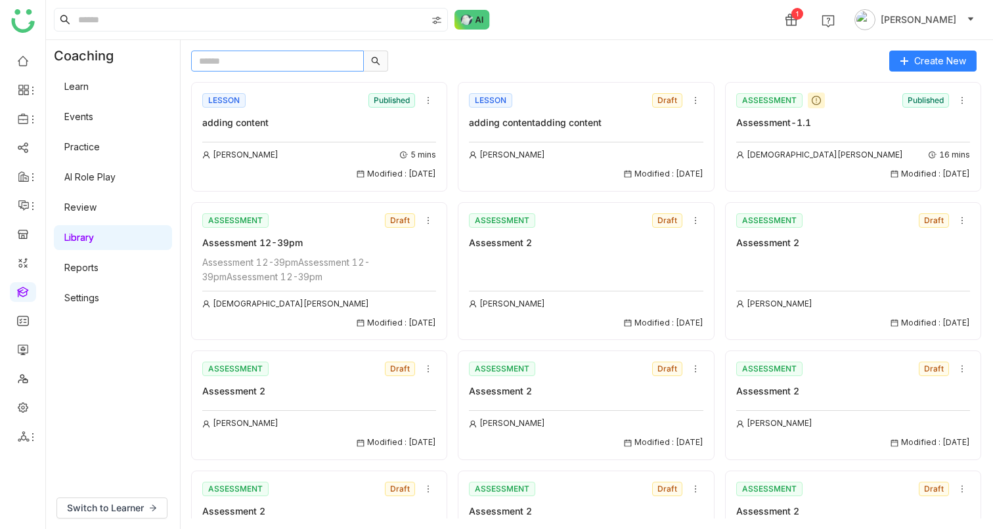
click at [282, 64] on input "text" at bounding box center [277, 61] width 173 height 21
paste input "********"
type input "********"
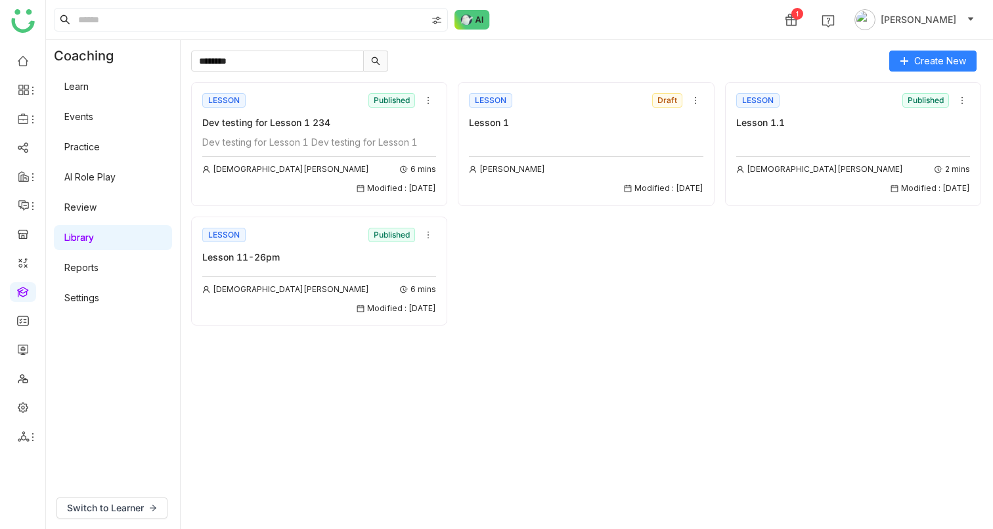
click at [517, 120] on div "Lesson 1" at bounding box center [586, 123] width 234 height 14
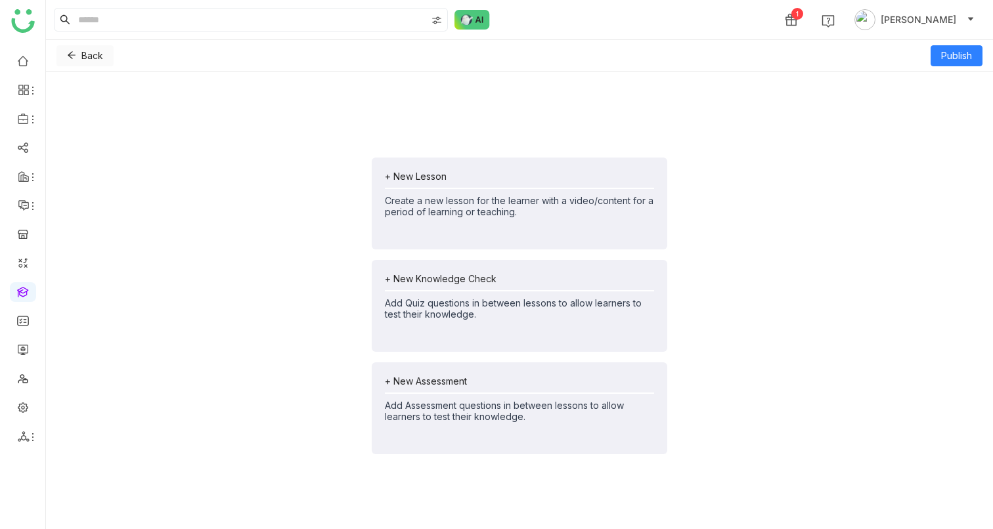
click at [89, 49] on span "Back" at bounding box center [92, 56] width 22 height 14
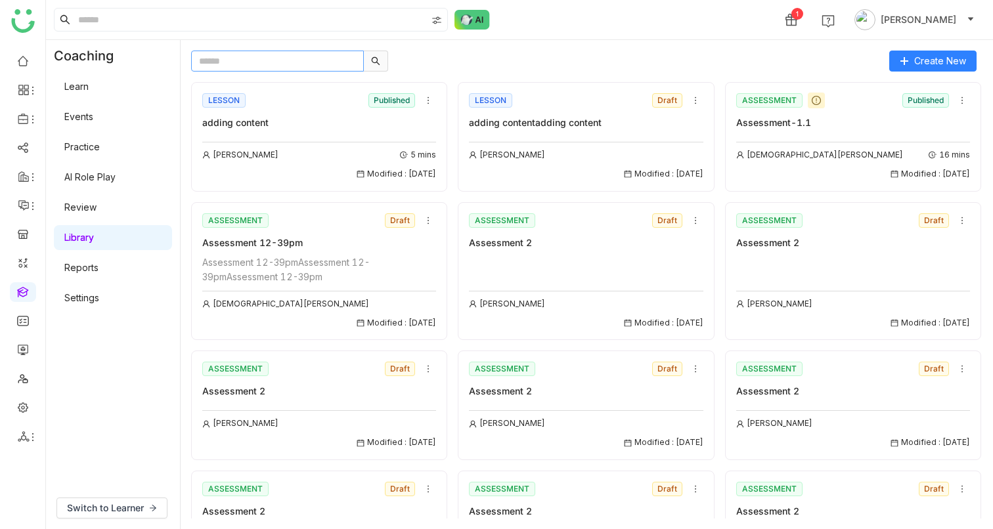
click at [264, 66] on input "text" at bounding box center [277, 61] width 173 height 21
type input "********"
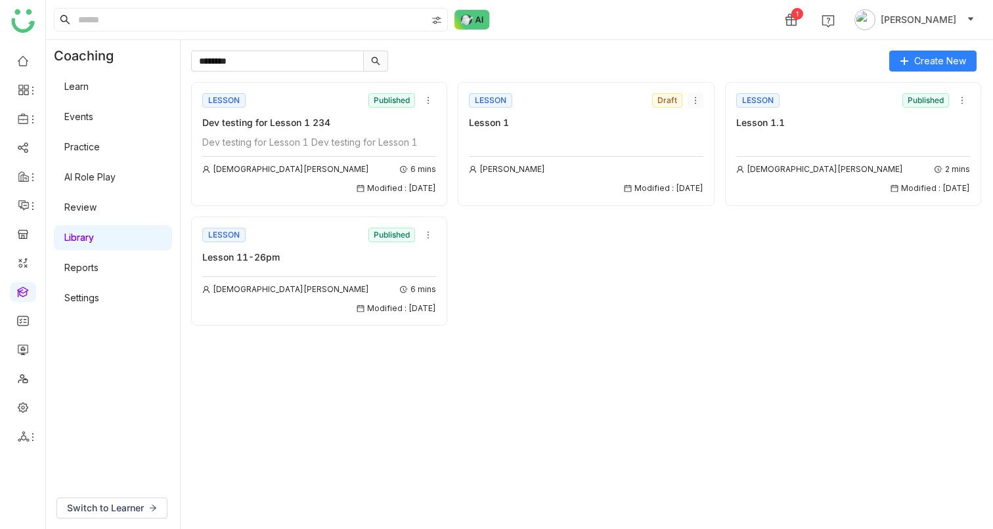
click at [697, 99] on icon at bounding box center [695, 100] width 9 height 9
click at [702, 181] on span "Delete" at bounding box center [710, 174] width 29 height 14
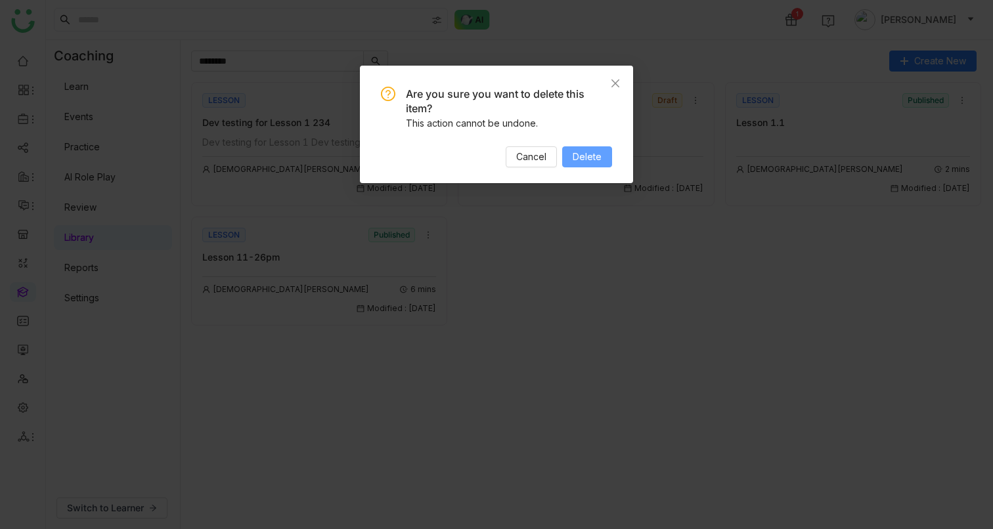
click at [590, 164] on button "Delete" at bounding box center [587, 156] width 50 height 21
